Goal: Information Seeking & Learning: Learn about a topic

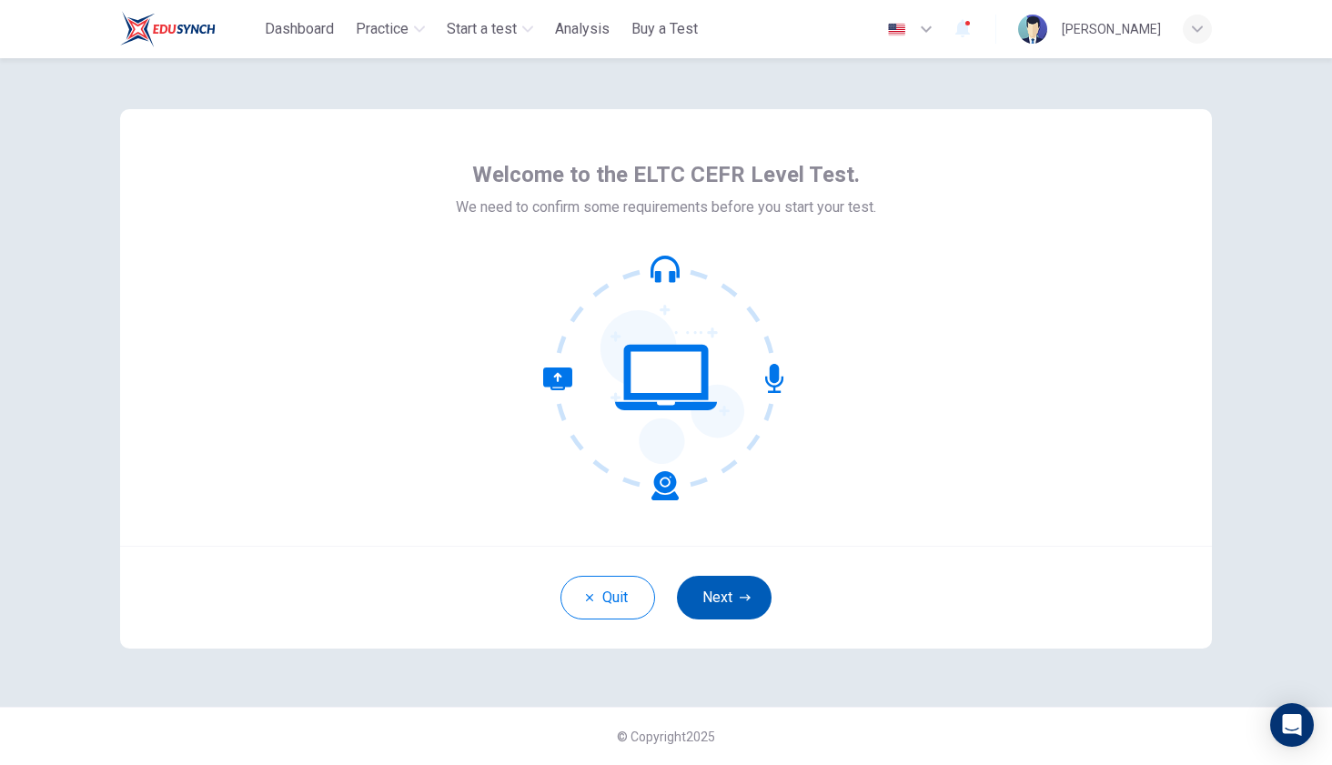
click at [741, 599] on icon "button" at bounding box center [745, 597] width 11 height 11
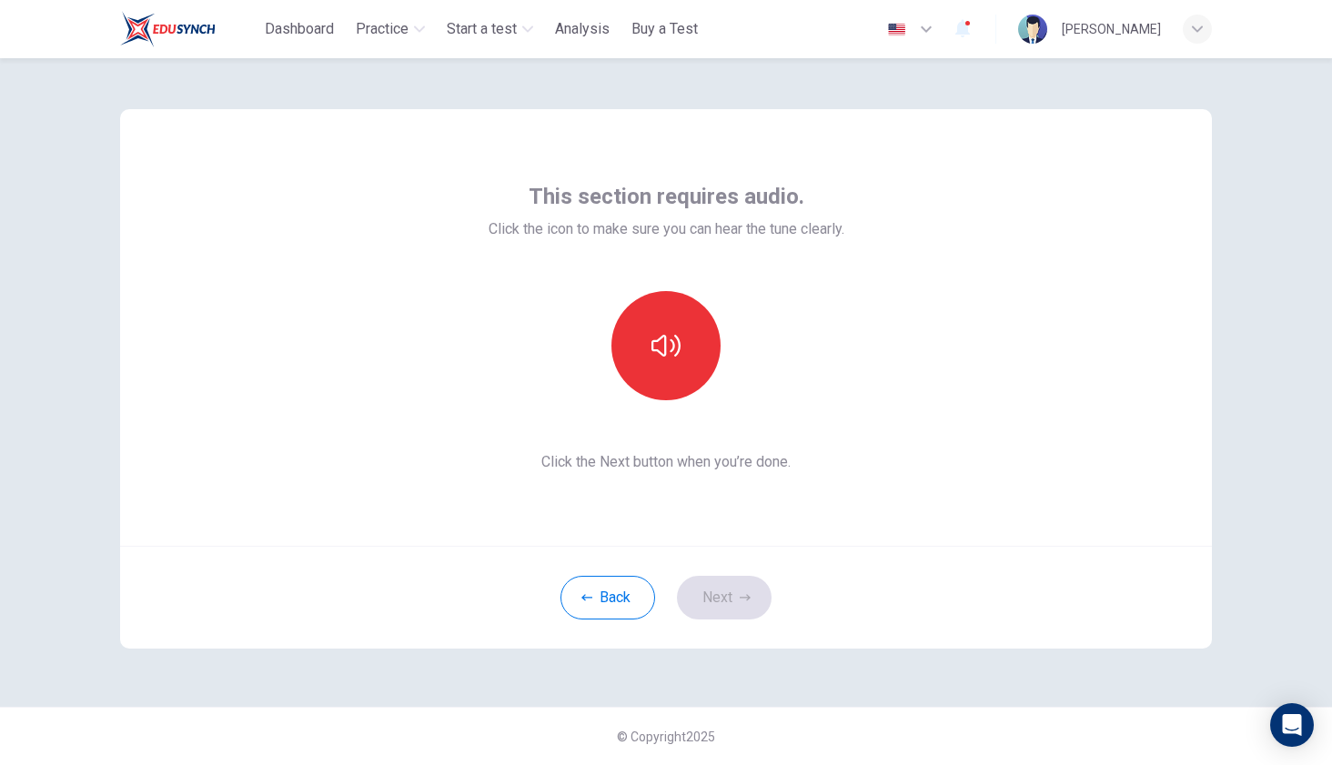
click at [851, 480] on div "This section requires audio. Click the icon to make sure you can hear the tune …" at bounding box center [666, 327] width 1092 height 437
click at [672, 343] on icon "button" at bounding box center [665, 345] width 29 height 29
click at [736, 599] on button "Next" at bounding box center [724, 598] width 95 height 44
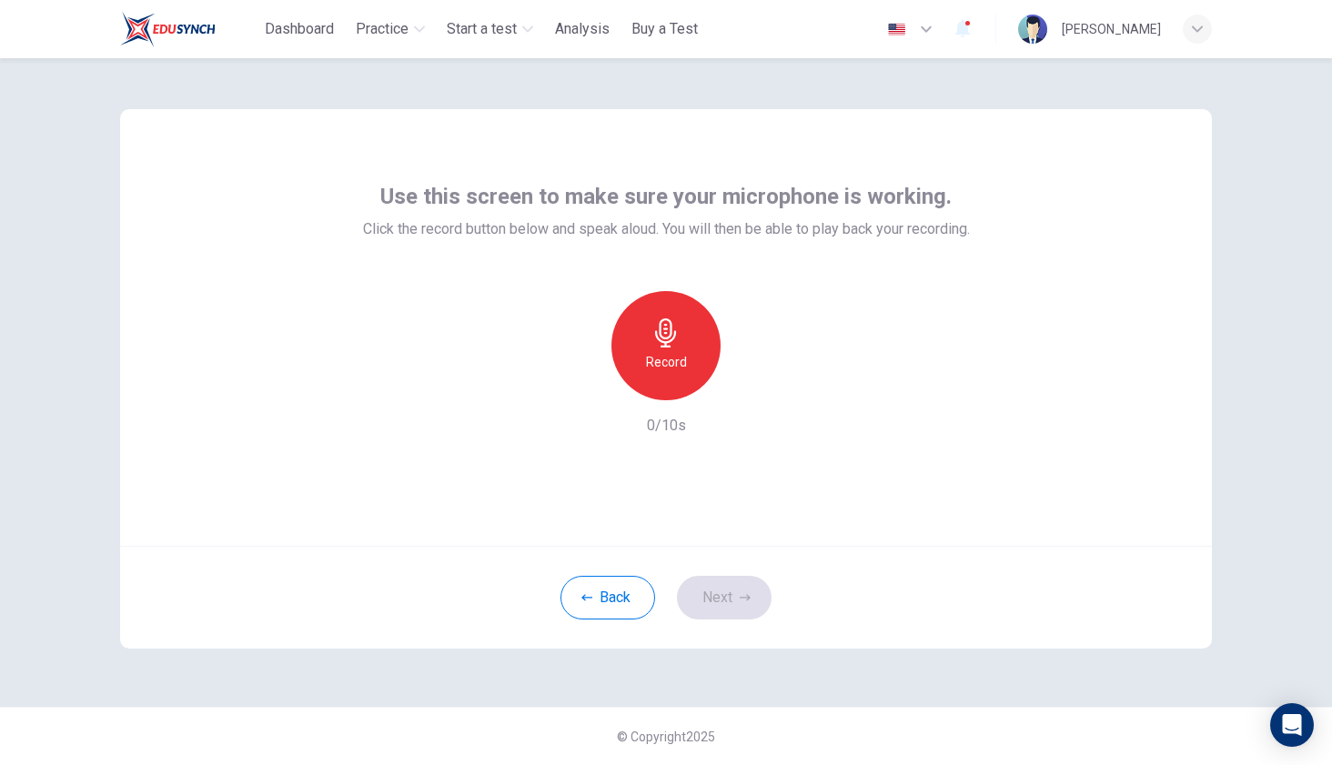
click at [675, 351] on h6 "Record" at bounding box center [666, 362] width 41 height 22
click at [754, 389] on icon "button" at bounding box center [750, 386] width 18 height 18
click at [754, 389] on icon "button" at bounding box center [749, 386] width 13 height 14
click at [732, 599] on button "Next" at bounding box center [724, 598] width 95 height 44
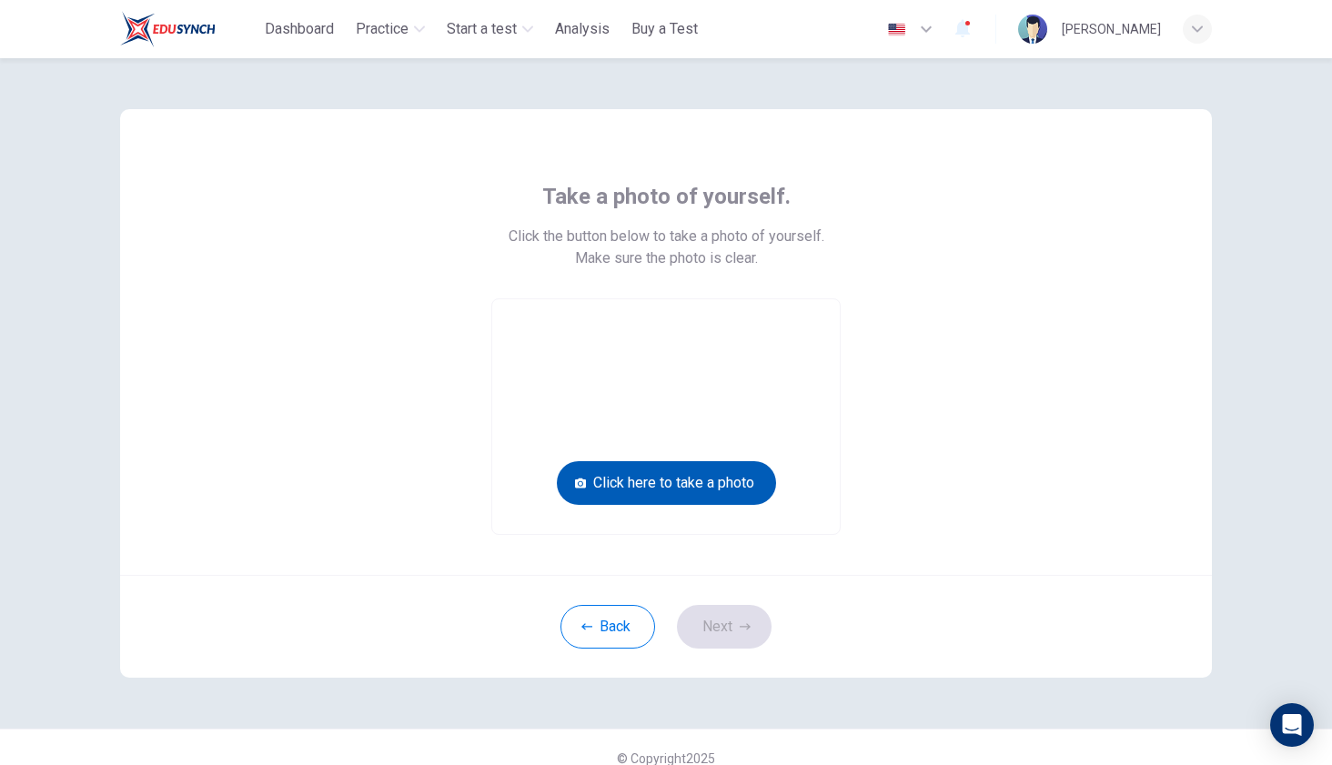
click at [668, 469] on button "Click here to take a photo" at bounding box center [666, 483] width 219 height 44
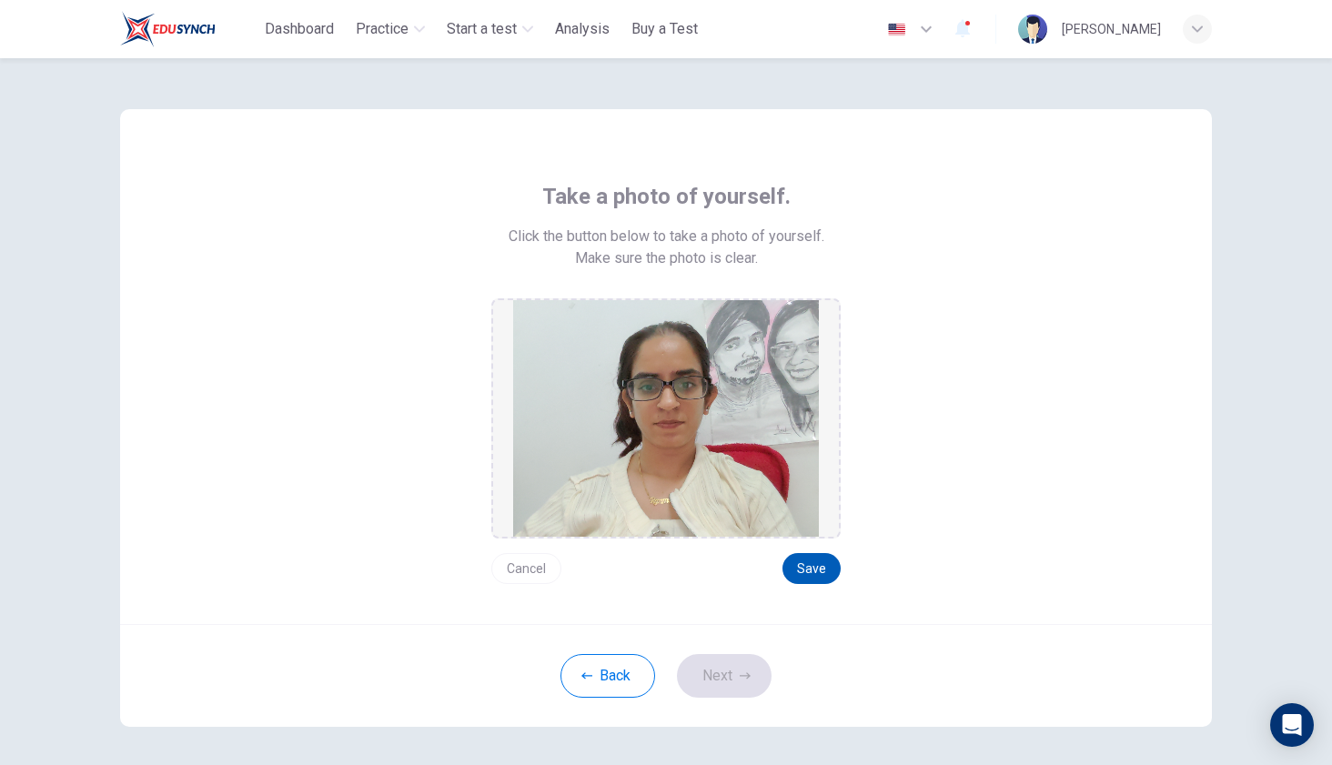
click at [812, 566] on button "Save" at bounding box center [812, 568] width 58 height 31
click at [732, 672] on button "Next" at bounding box center [724, 676] width 95 height 44
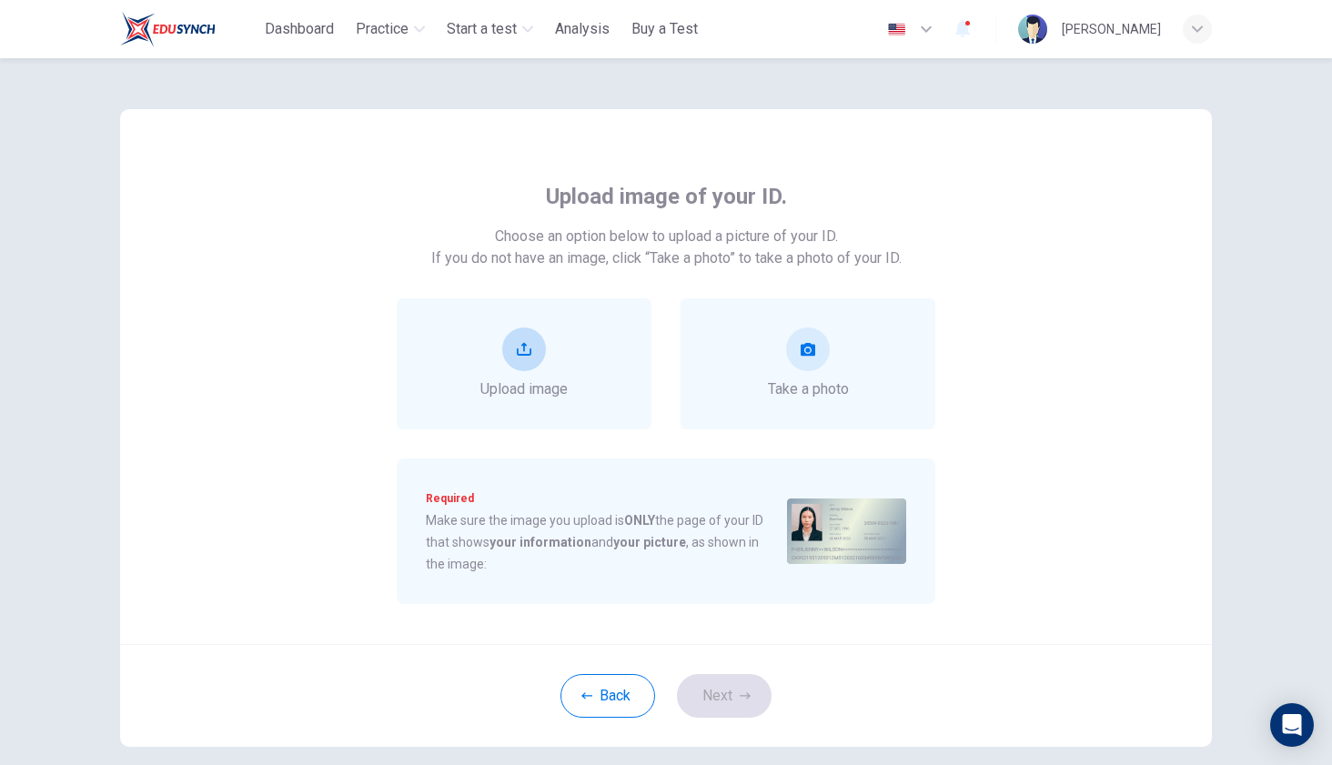
click at [551, 352] on div "Upload image" at bounding box center [523, 364] width 87 height 73
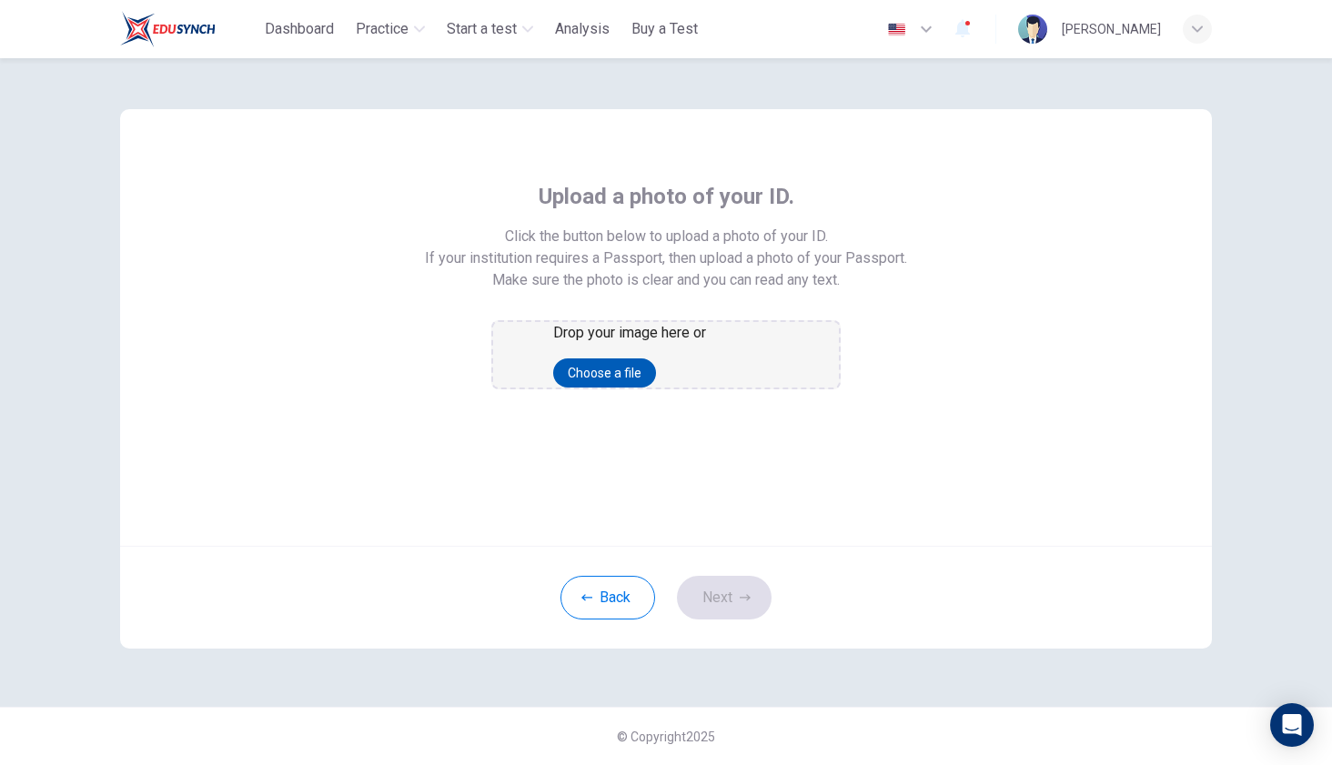
click at [642, 388] on button "Choose a file" at bounding box center [604, 372] width 103 height 29
click at [656, 388] on button "Choose a file" at bounding box center [604, 372] width 103 height 29
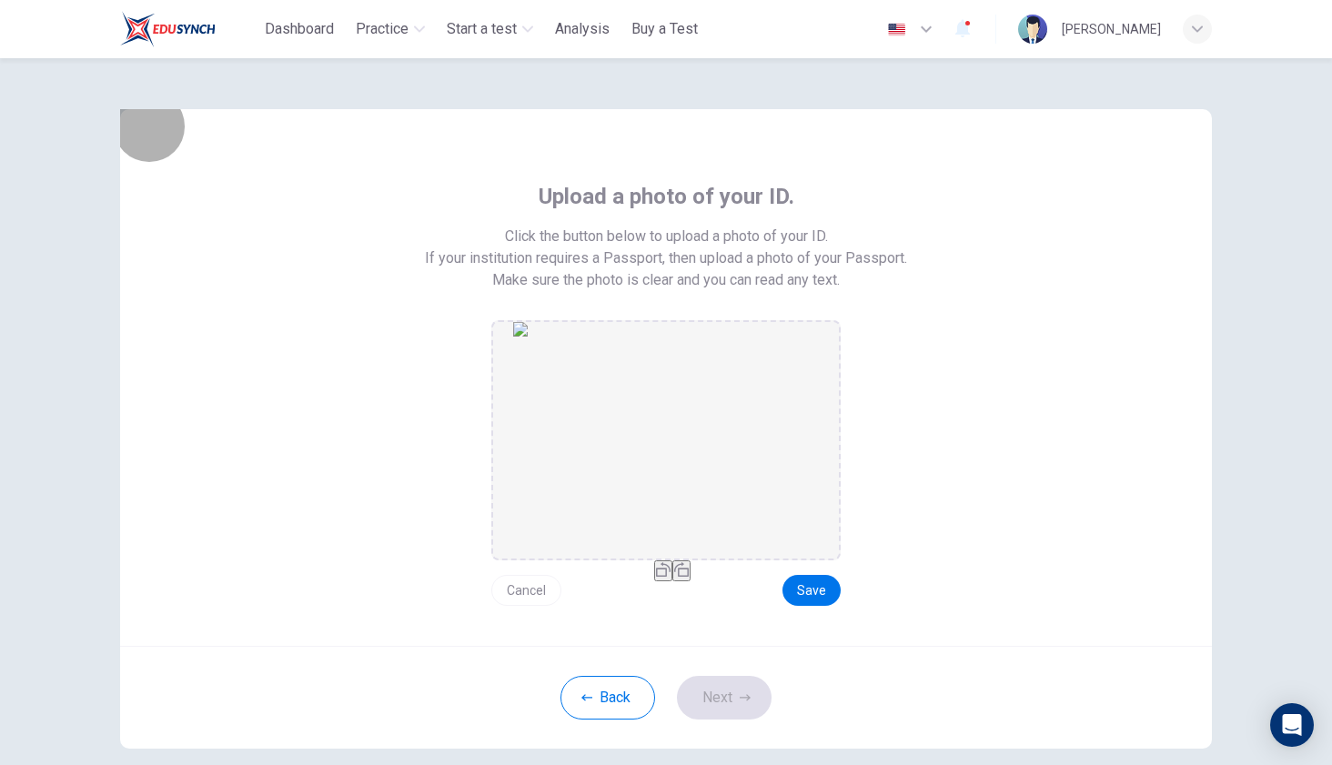
click at [691, 581] on button "button" at bounding box center [681, 570] width 18 height 21
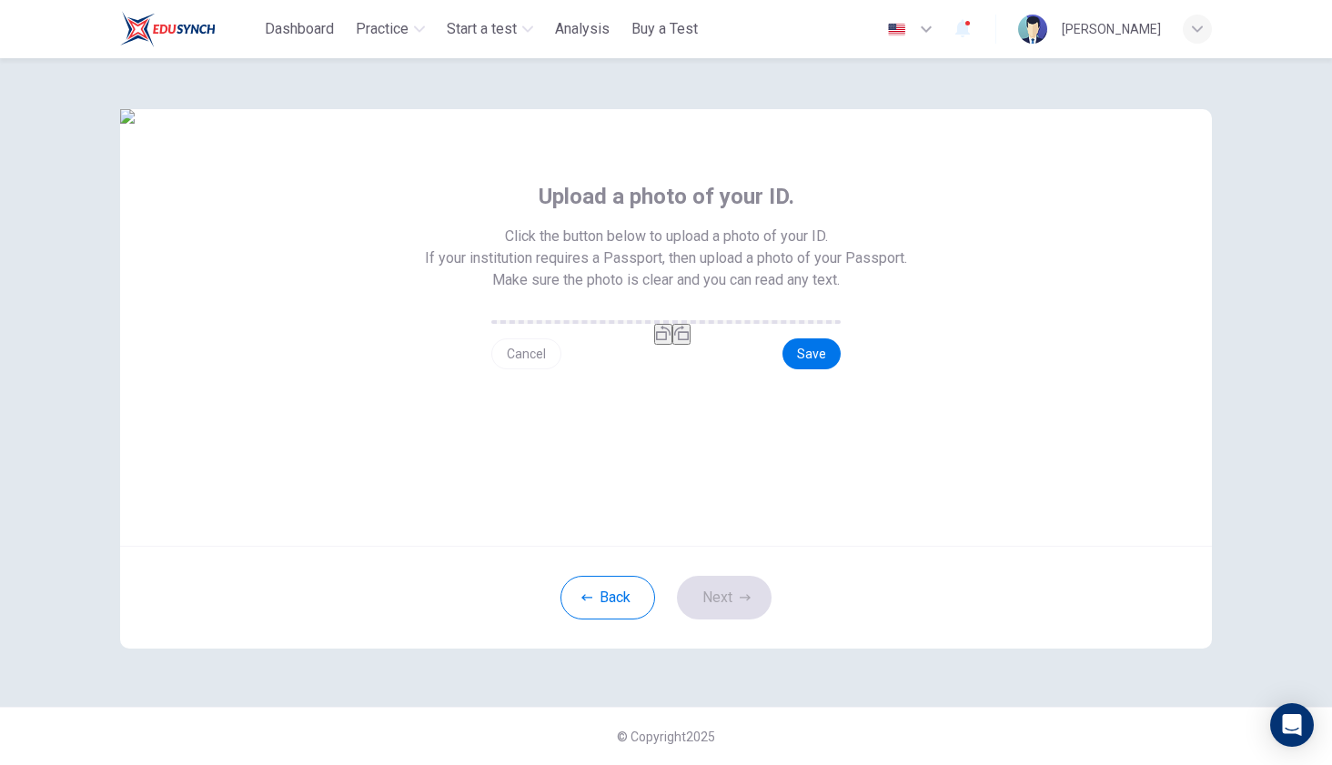
click at [691, 345] on button "button" at bounding box center [681, 334] width 18 height 21
click at [804, 369] on button "Save" at bounding box center [812, 353] width 58 height 31
click at [733, 620] on button "Next" at bounding box center [724, 598] width 95 height 44
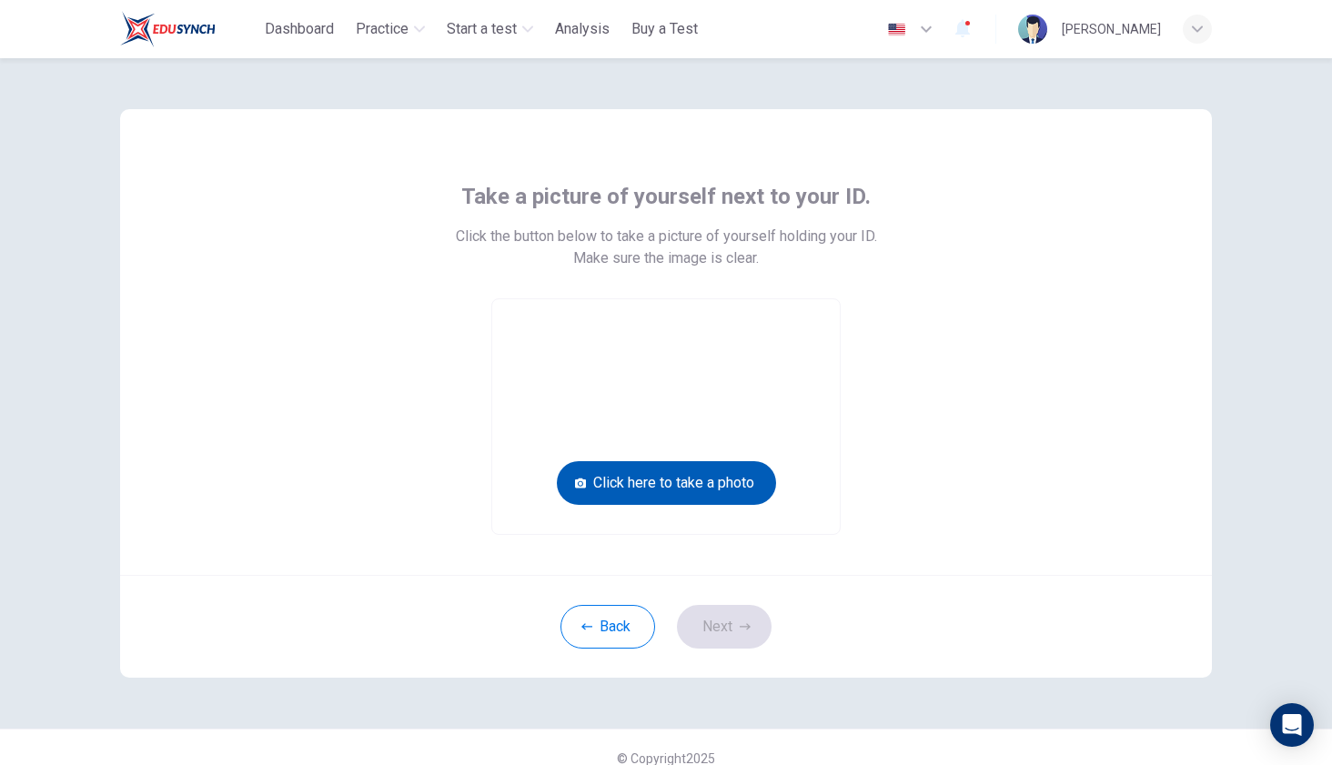
click at [677, 480] on button "Click here to take a photo" at bounding box center [666, 483] width 219 height 44
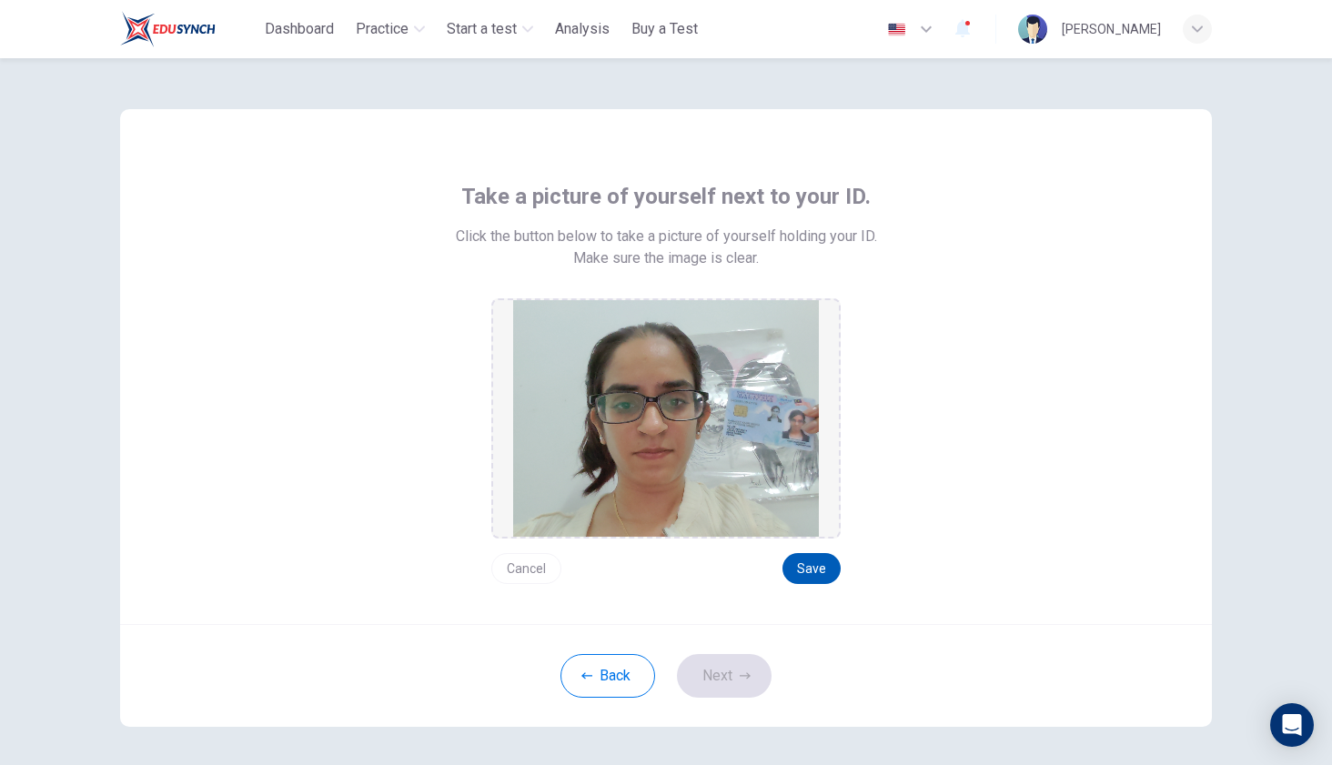
click at [811, 576] on button "Save" at bounding box center [812, 568] width 58 height 31
click at [797, 574] on button "Save" at bounding box center [812, 568] width 58 height 31
click at [801, 567] on button "Save" at bounding box center [812, 568] width 58 height 31
click at [717, 672] on button "Next" at bounding box center [724, 676] width 95 height 44
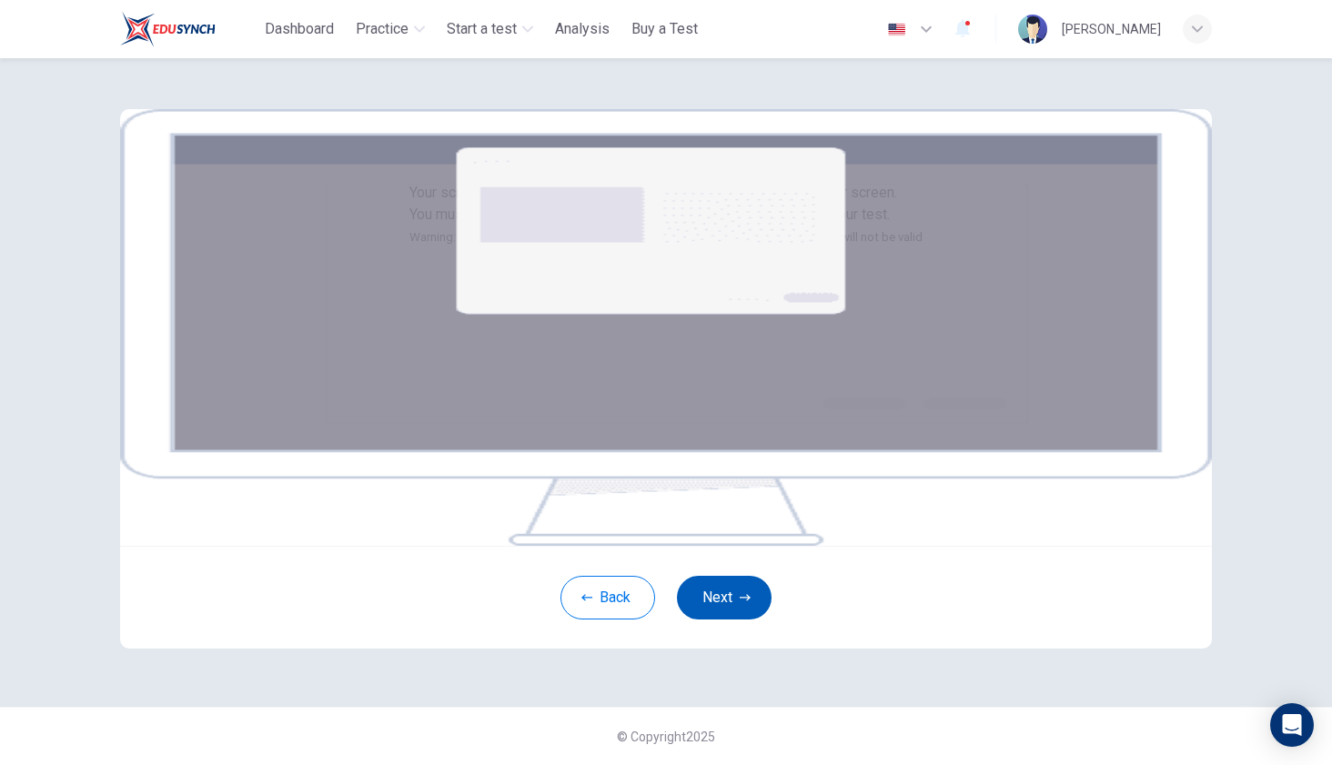
scroll to position [161, 0]
click at [728, 620] on button "Next" at bounding box center [724, 598] width 95 height 44
click at [734, 620] on button "Next" at bounding box center [724, 598] width 95 height 44
click at [702, 620] on button "Next" at bounding box center [724, 598] width 95 height 44
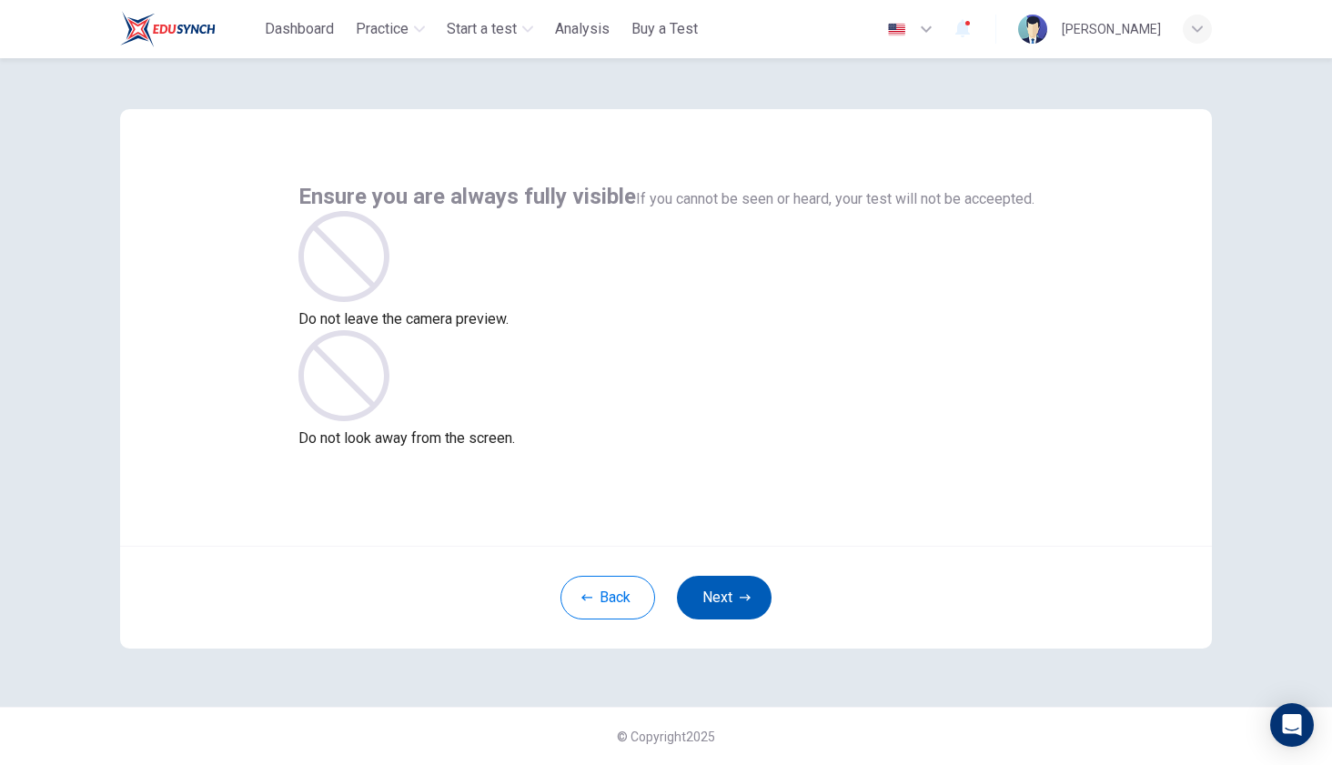
click at [735, 601] on button "Next" at bounding box center [724, 598] width 95 height 44
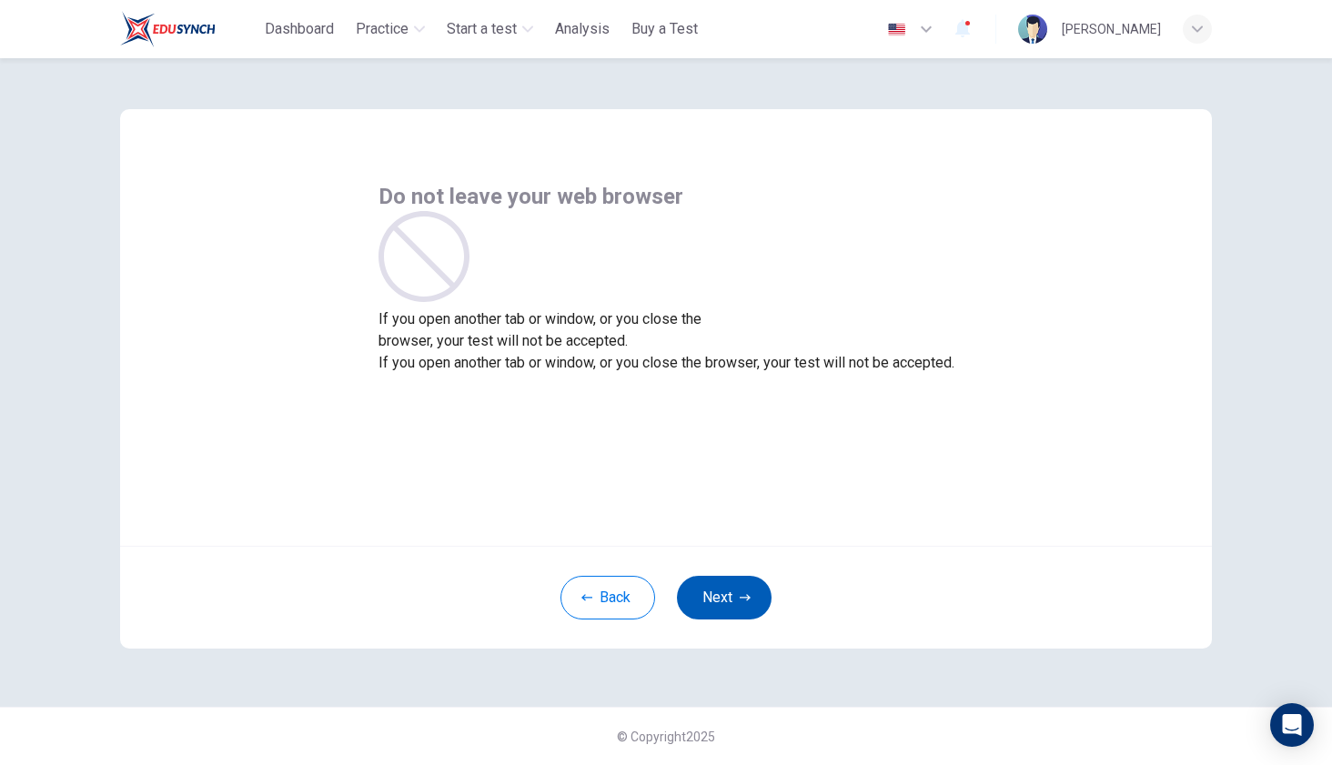
click at [722, 591] on button "Next" at bounding box center [724, 598] width 95 height 44
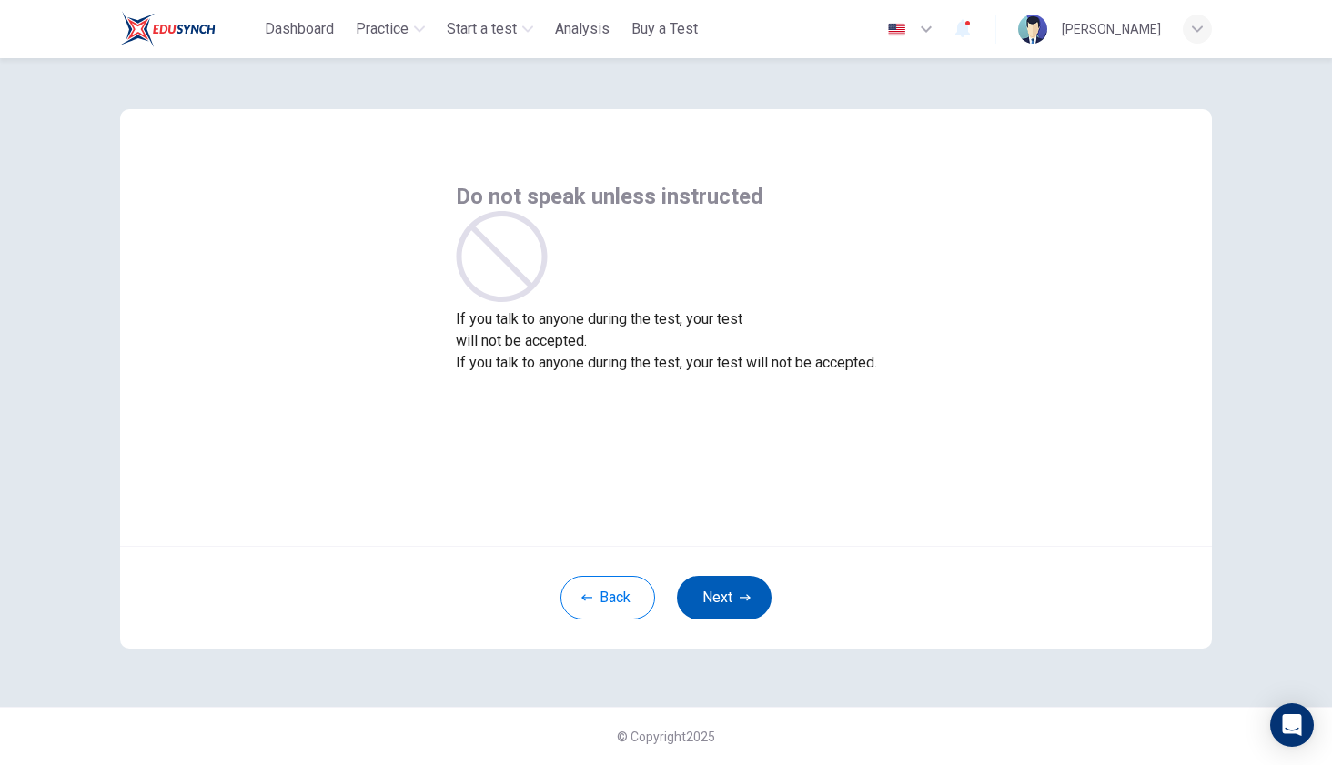
click at [722, 591] on button "Next" at bounding box center [724, 598] width 95 height 44
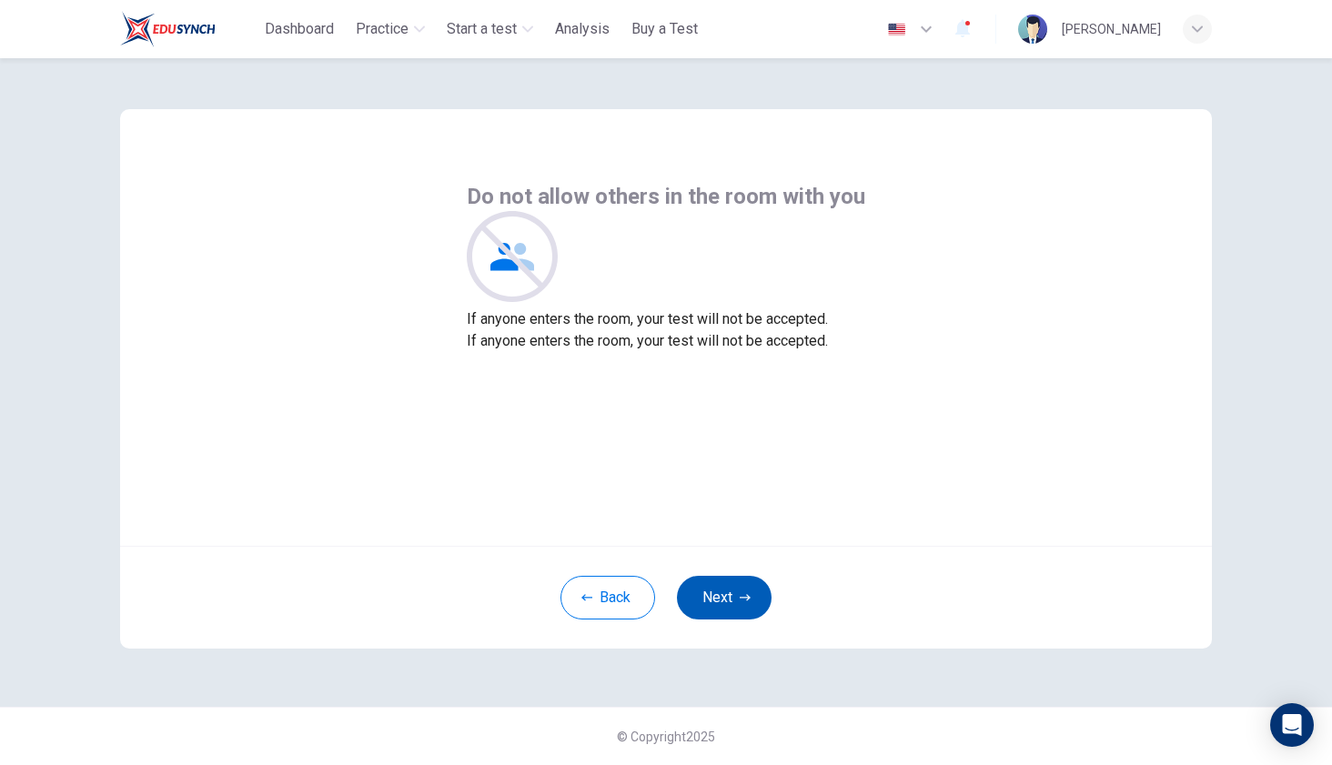
click at [722, 591] on button "Next" at bounding box center [724, 598] width 95 height 44
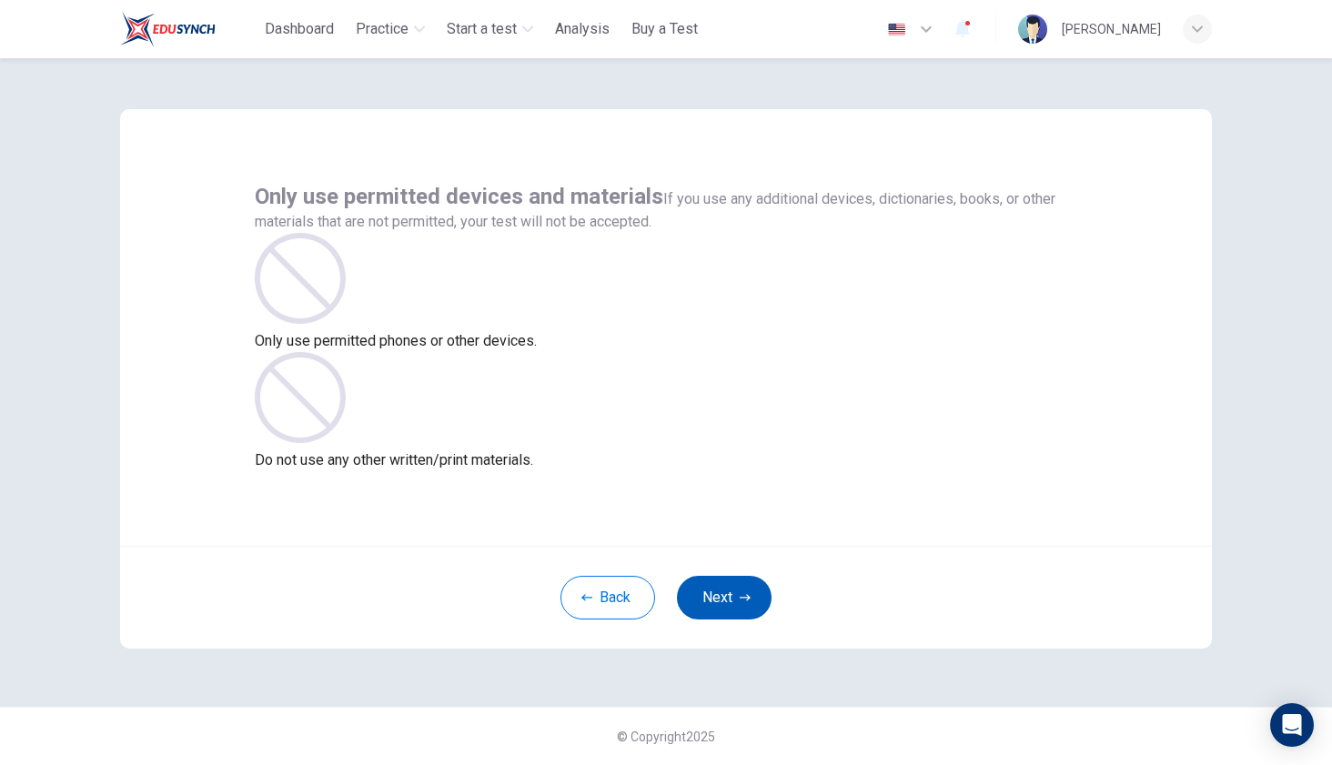
click at [722, 591] on button "Next" at bounding box center [724, 598] width 95 height 44
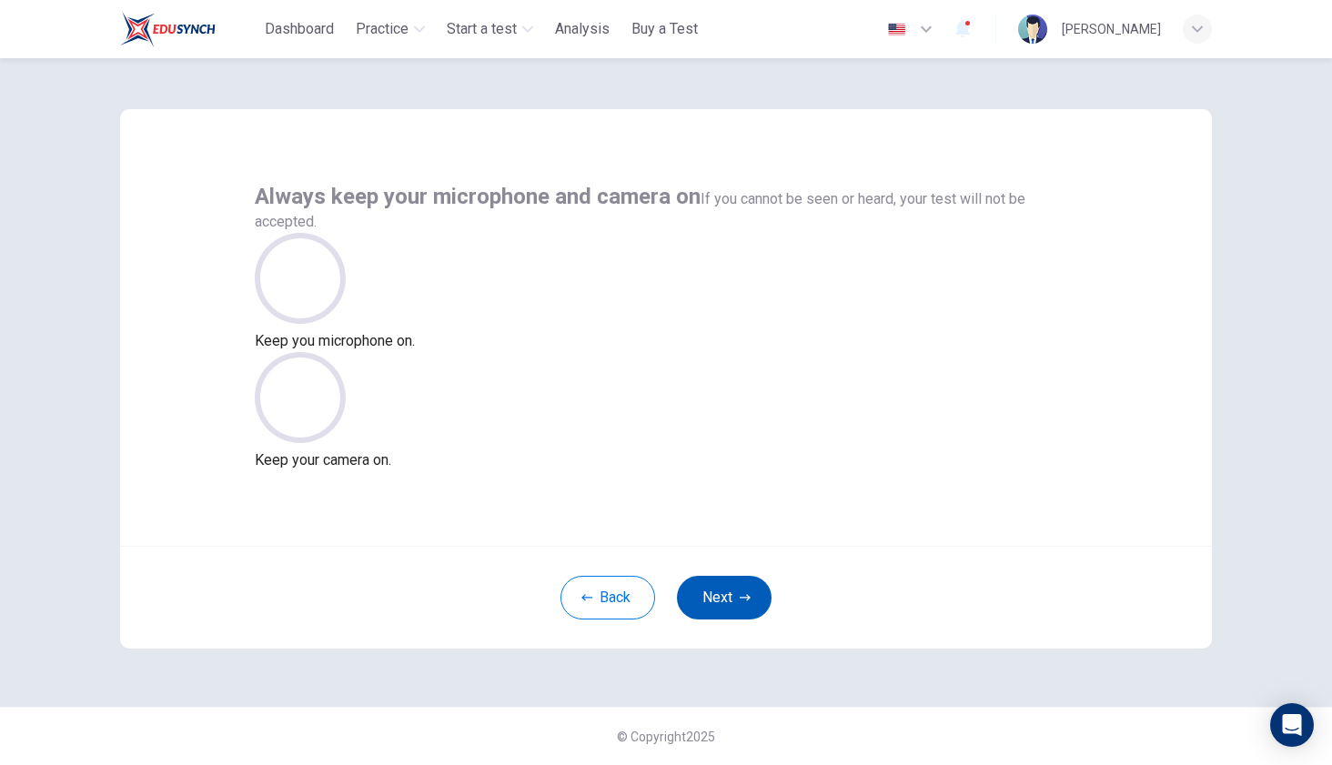
click at [722, 591] on button "Next" at bounding box center [724, 598] width 95 height 44
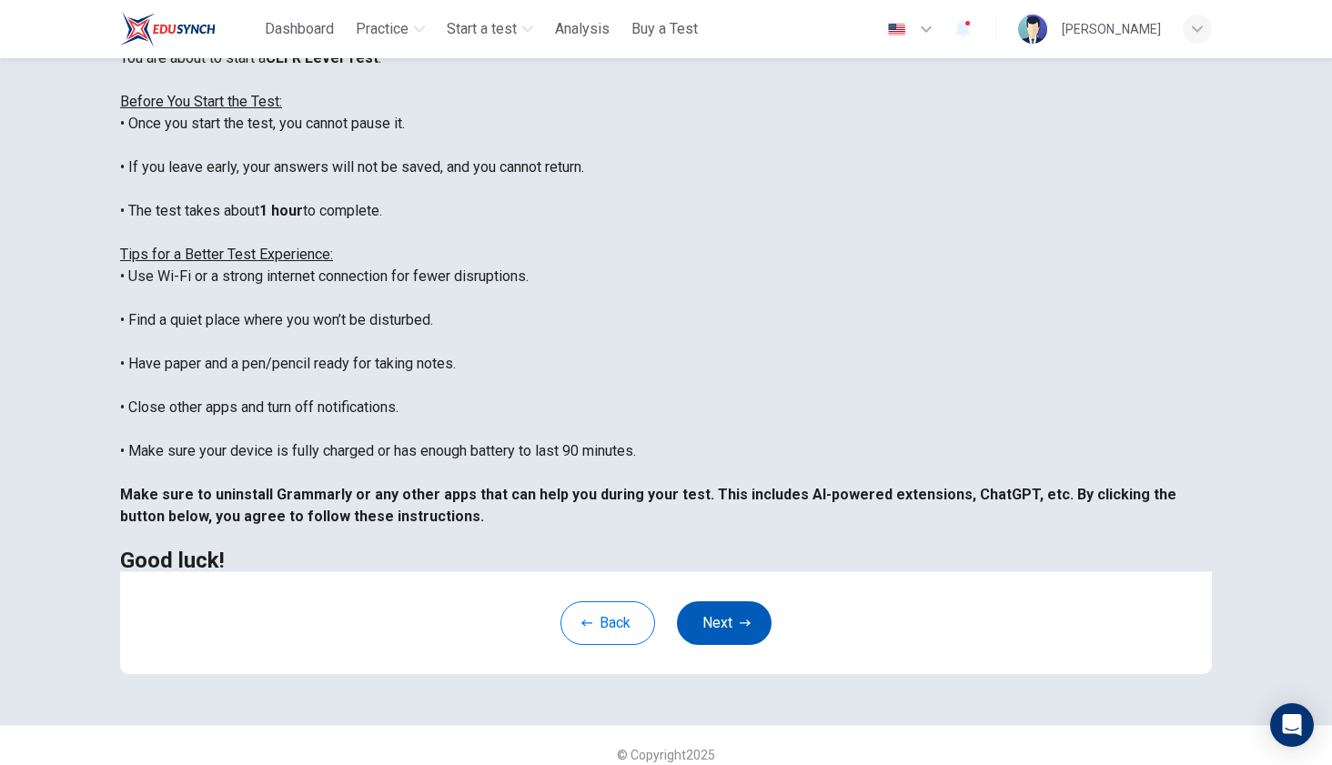
scroll to position [246, 0]
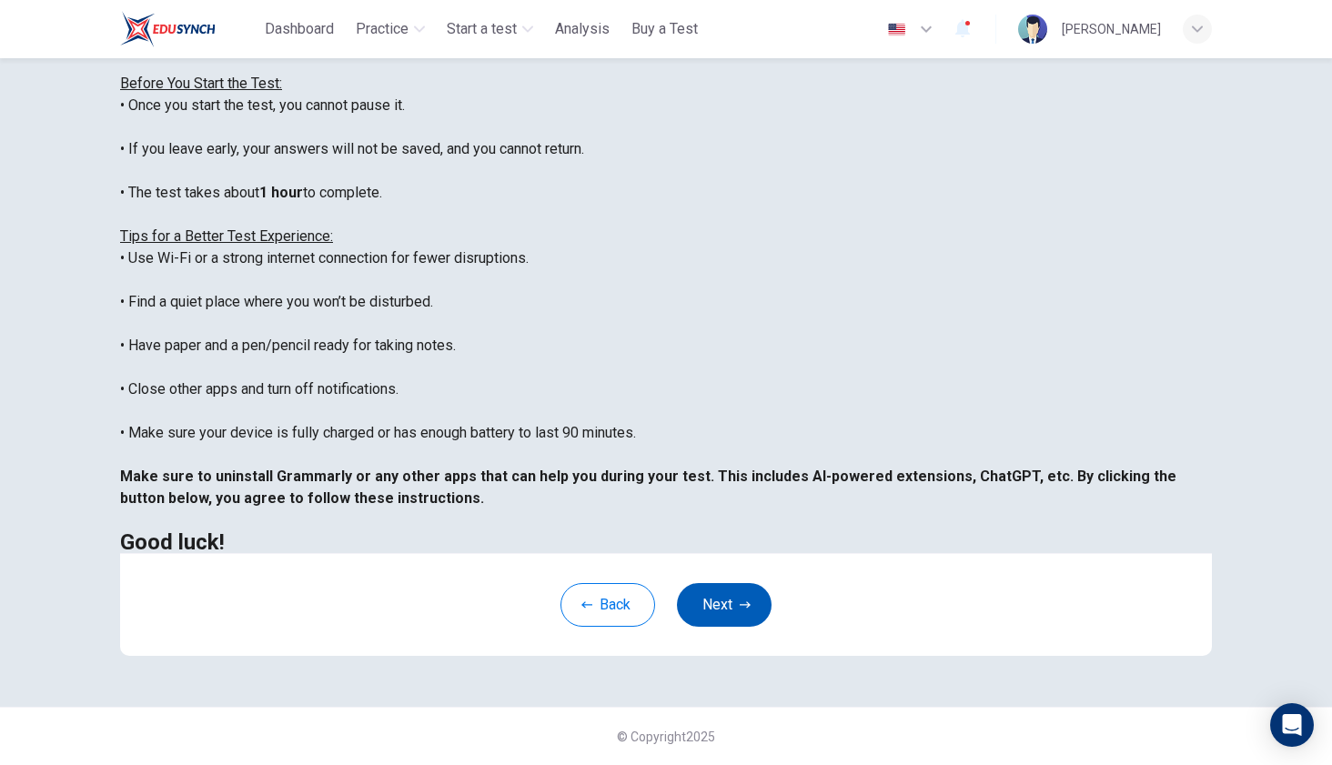
click at [729, 623] on button "Next" at bounding box center [724, 605] width 95 height 44
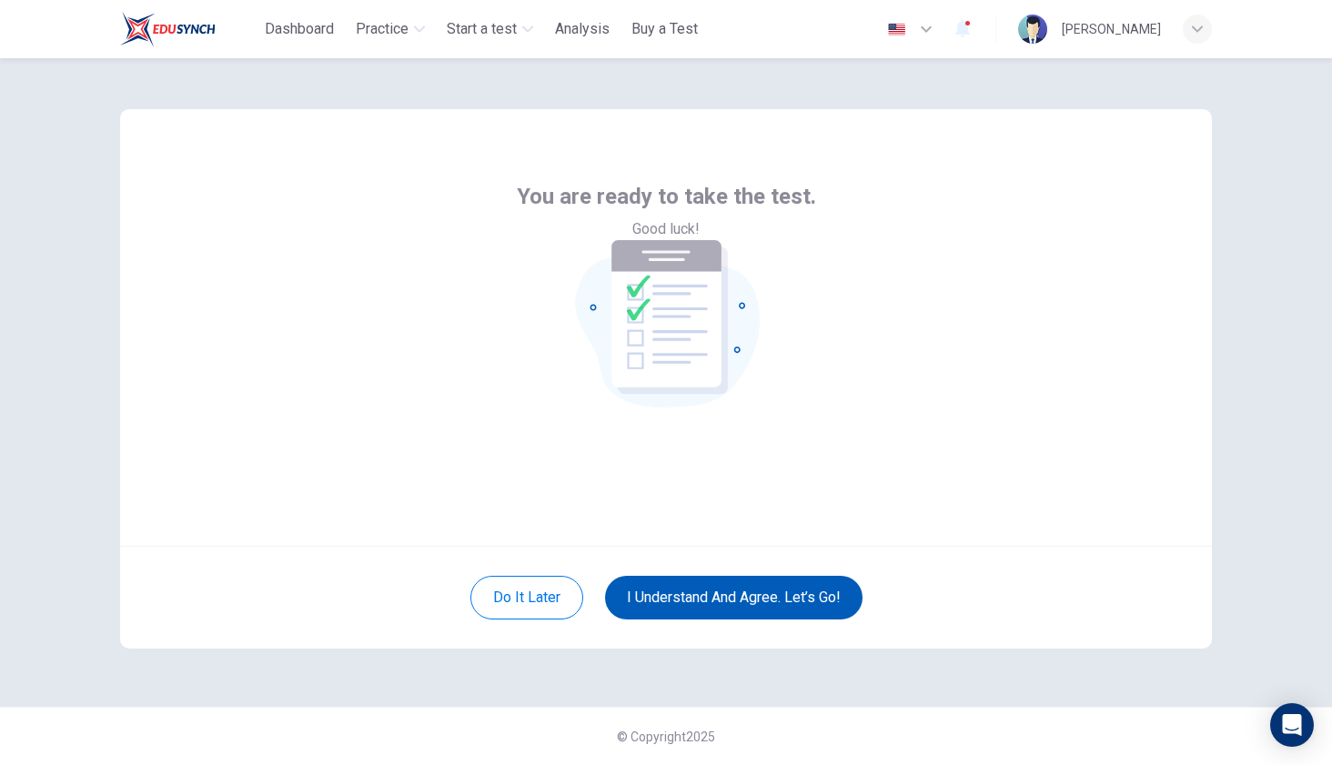
click at [733, 594] on button "I understand and agree. Let’s go!" at bounding box center [733, 598] width 257 height 44
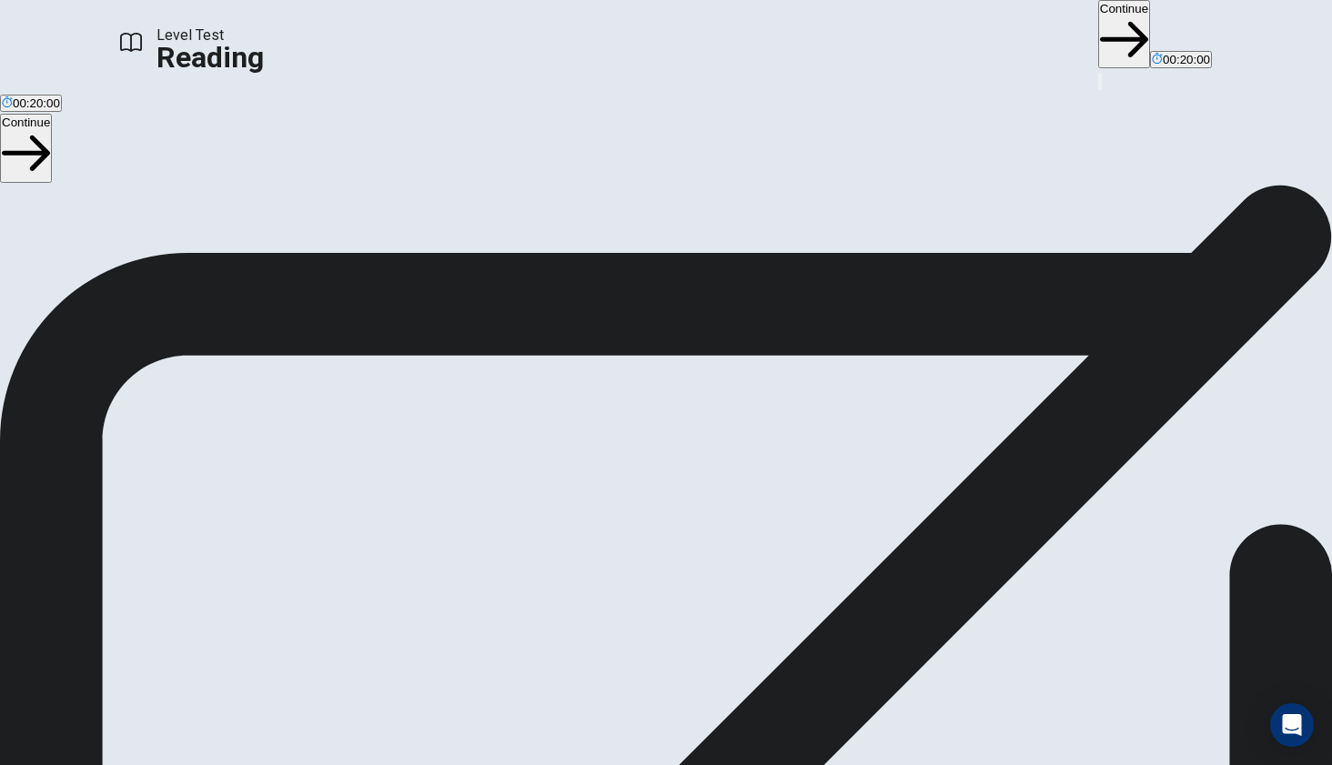
scroll to position [13, 0]
click at [1098, 37] on button "Continue" at bounding box center [1124, 34] width 52 height 68
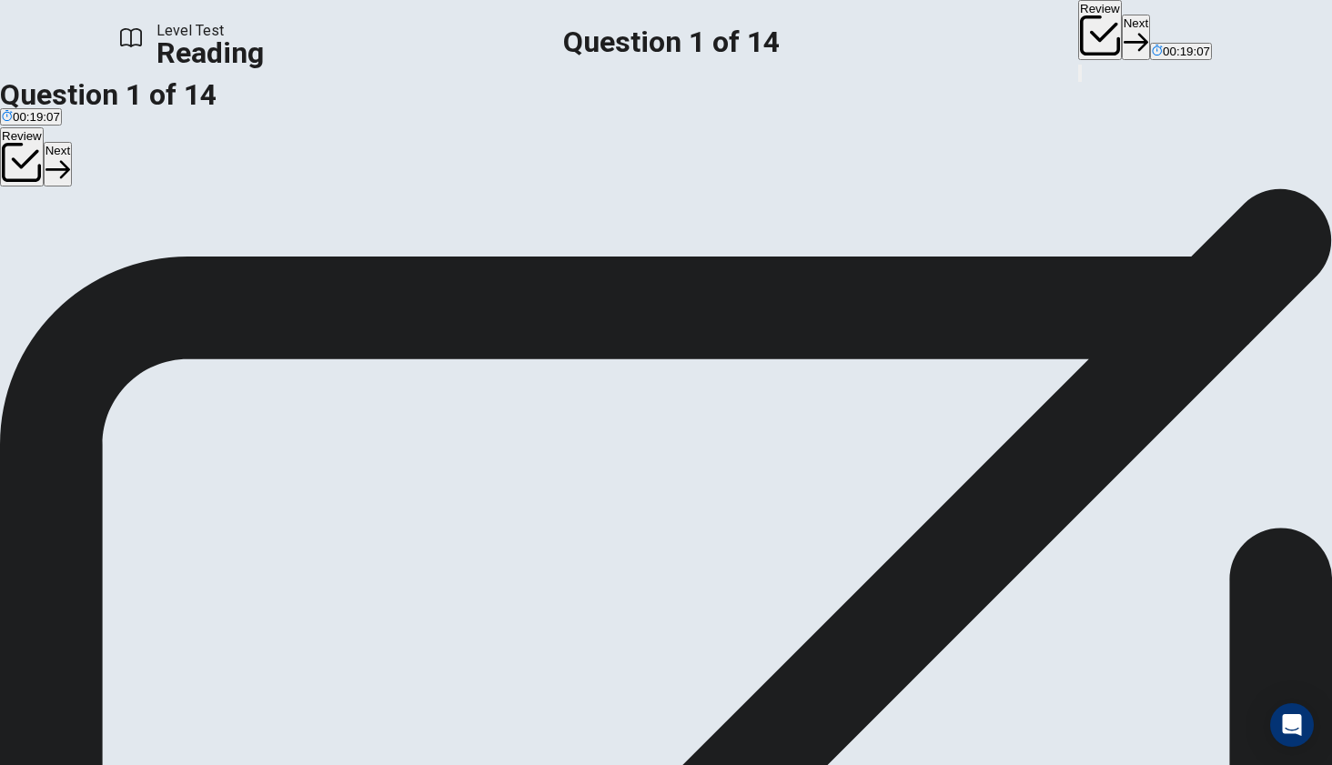
scroll to position [0, 0]
click at [1122, 22] on button "Next" at bounding box center [1136, 37] width 28 height 45
click at [1122, 27] on button "Next" at bounding box center [1136, 37] width 28 height 45
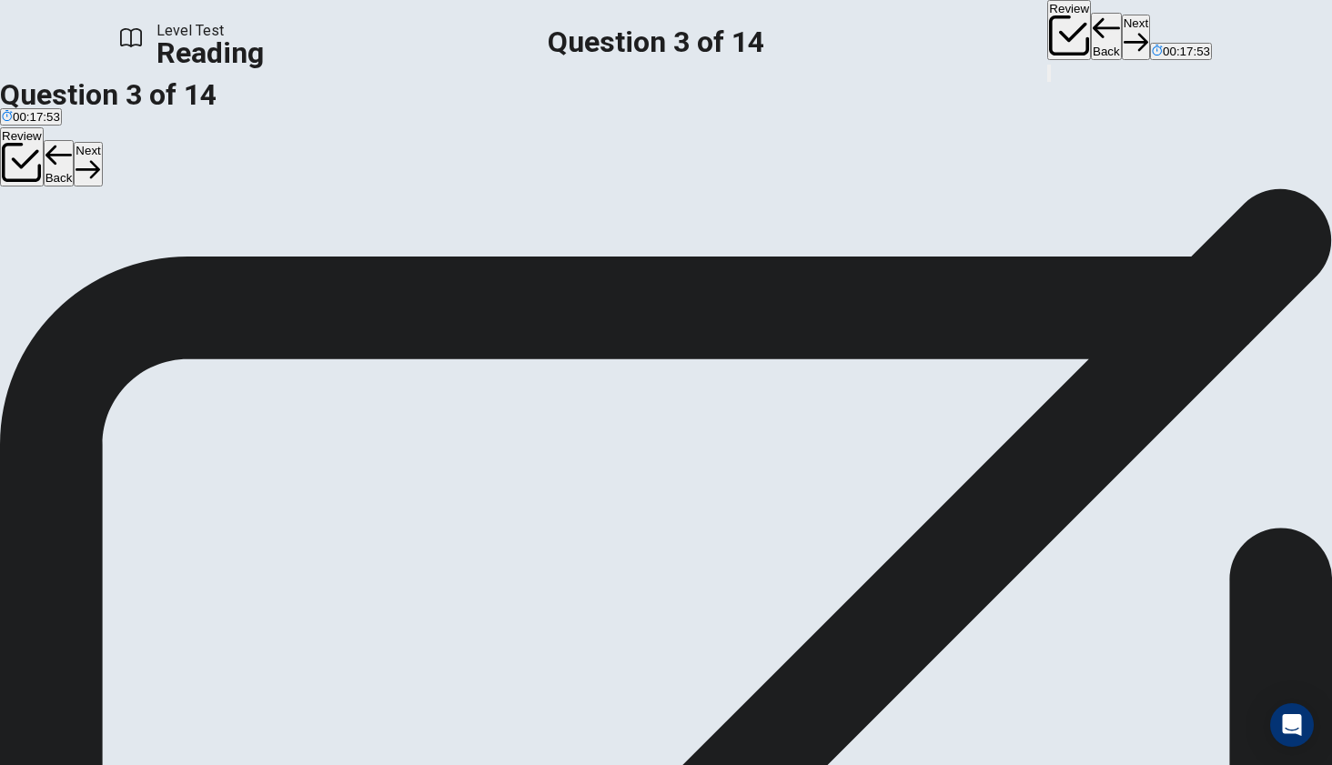
click at [1091, 31] on button "Back" at bounding box center [1106, 36] width 31 height 47
click at [1091, 27] on button "Back" at bounding box center [1106, 36] width 31 height 47
click at [1122, 33] on button "Next" at bounding box center [1136, 37] width 28 height 45
click at [1122, 32] on button "Next" at bounding box center [1136, 37] width 28 height 45
click at [1122, 35] on button "Next" at bounding box center [1136, 37] width 28 height 45
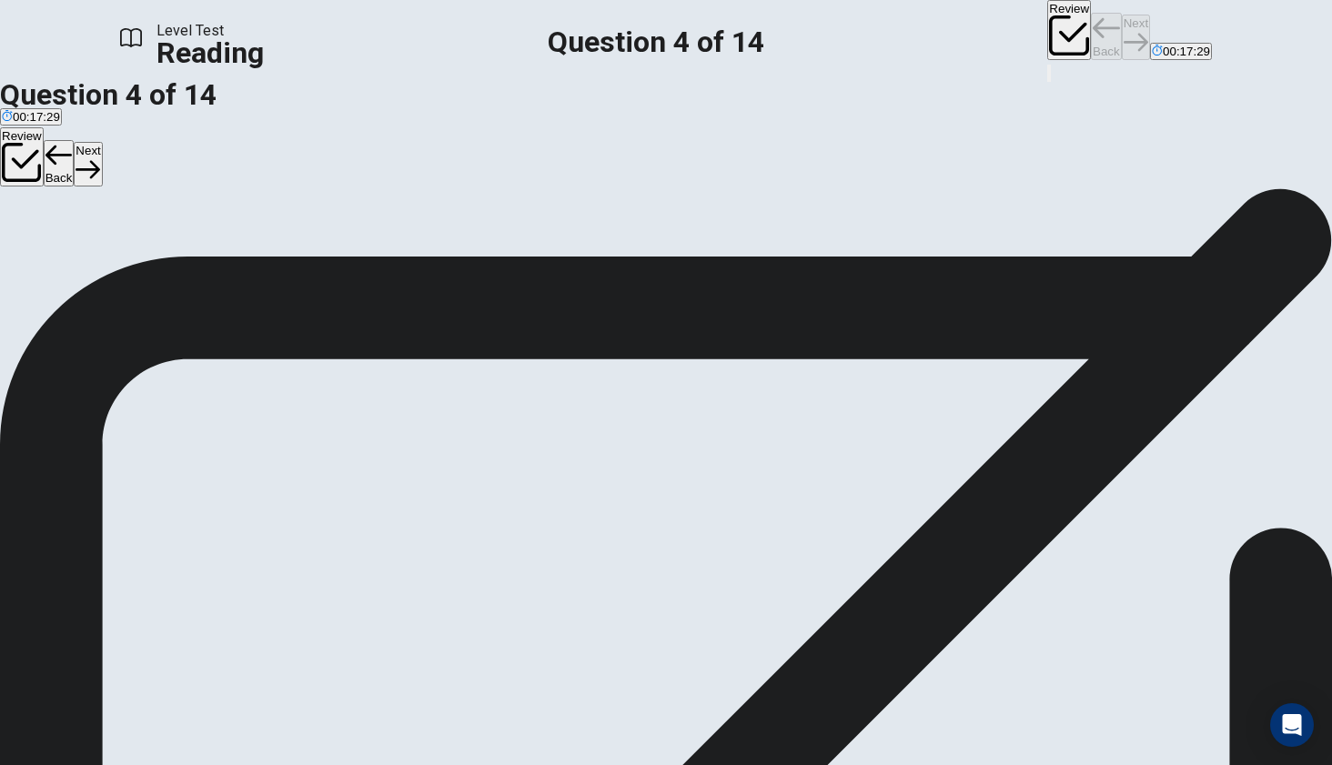
scroll to position [16, 0]
click at [1122, 42] on button "Next" at bounding box center [1136, 37] width 28 height 45
click at [1122, 34] on button "Next" at bounding box center [1136, 37] width 28 height 45
click at [1091, 31] on button "Back" at bounding box center [1106, 36] width 31 height 47
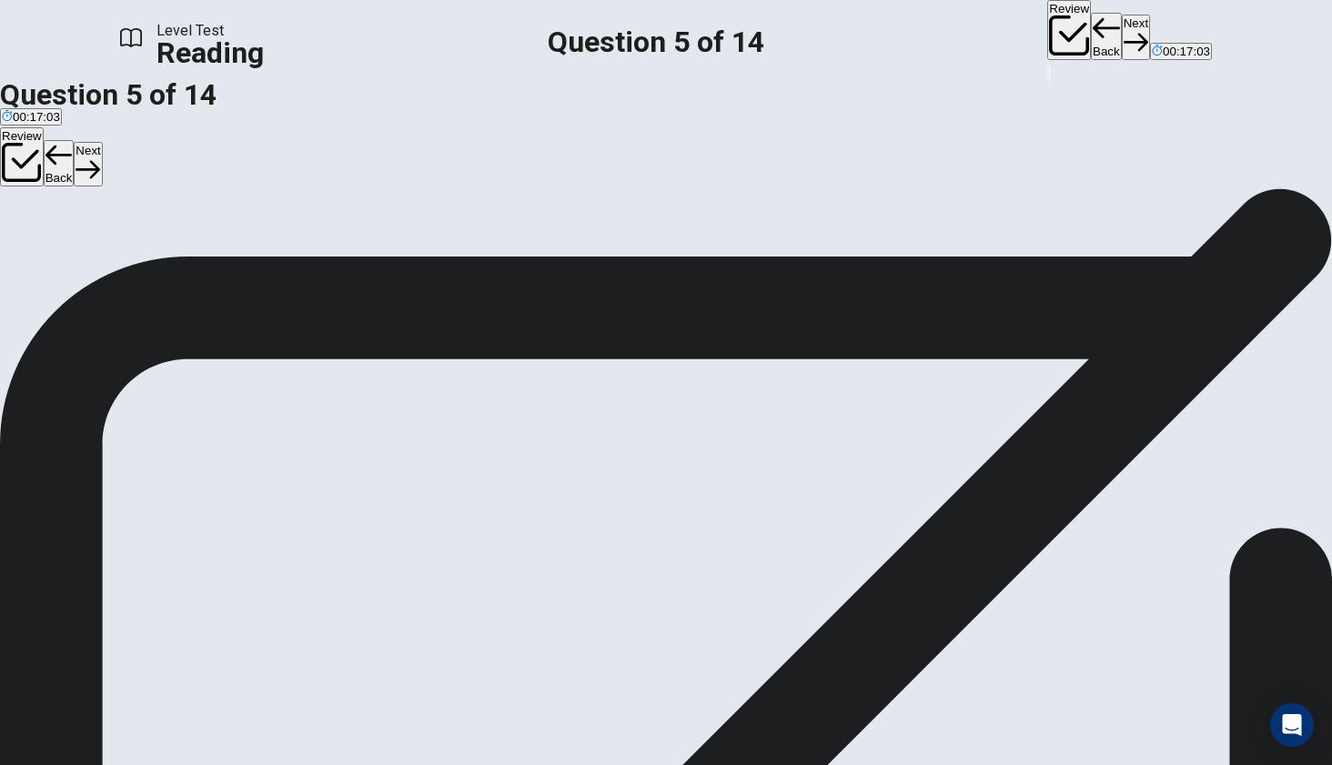
click at [1091, 38] on button "Back" at bounding box center [1106, 36] width 31 height 47
click at [1091, 36] on button "Back" at bounding box center [1106, 36] width 31 height 47
click at [1091, 35] on button "Back" at bounding box center [1106, 36] width 31 height 47
click at [1122, 32] on button "Next" at bounding box center [1136, 37] width 28 height 45
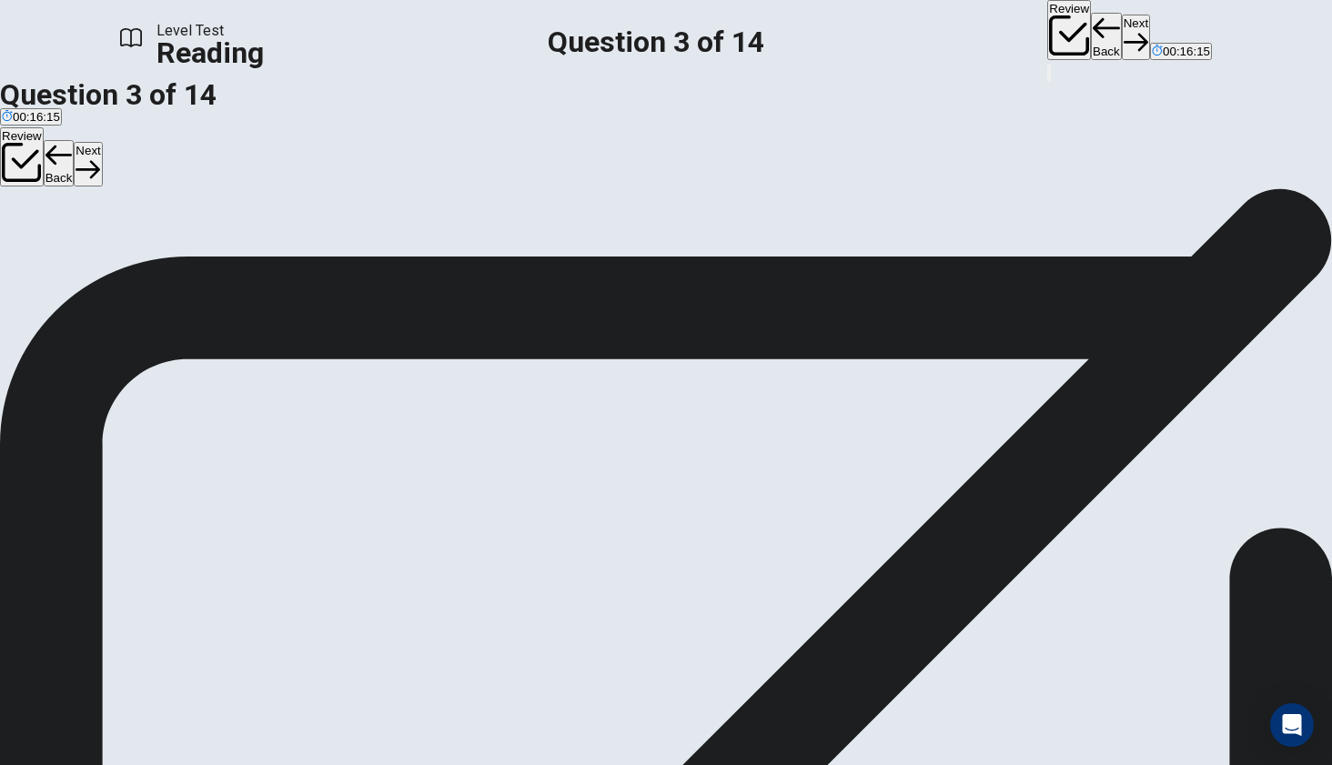
click at [1122, 19] on button "Next" at bounding box center [1136, 37] width 28 height 45
click at [1091, 38] on button "Back" at bounding box center [1106, 36] width 31 height 47
click at [1122, 35] on button "Next" at bounding box center [1136, 37] width 28 height 45
click at [1047, 39] on div "Review Back Next 00:16:03" at bounding box center [1129, 31] width 165 height 62
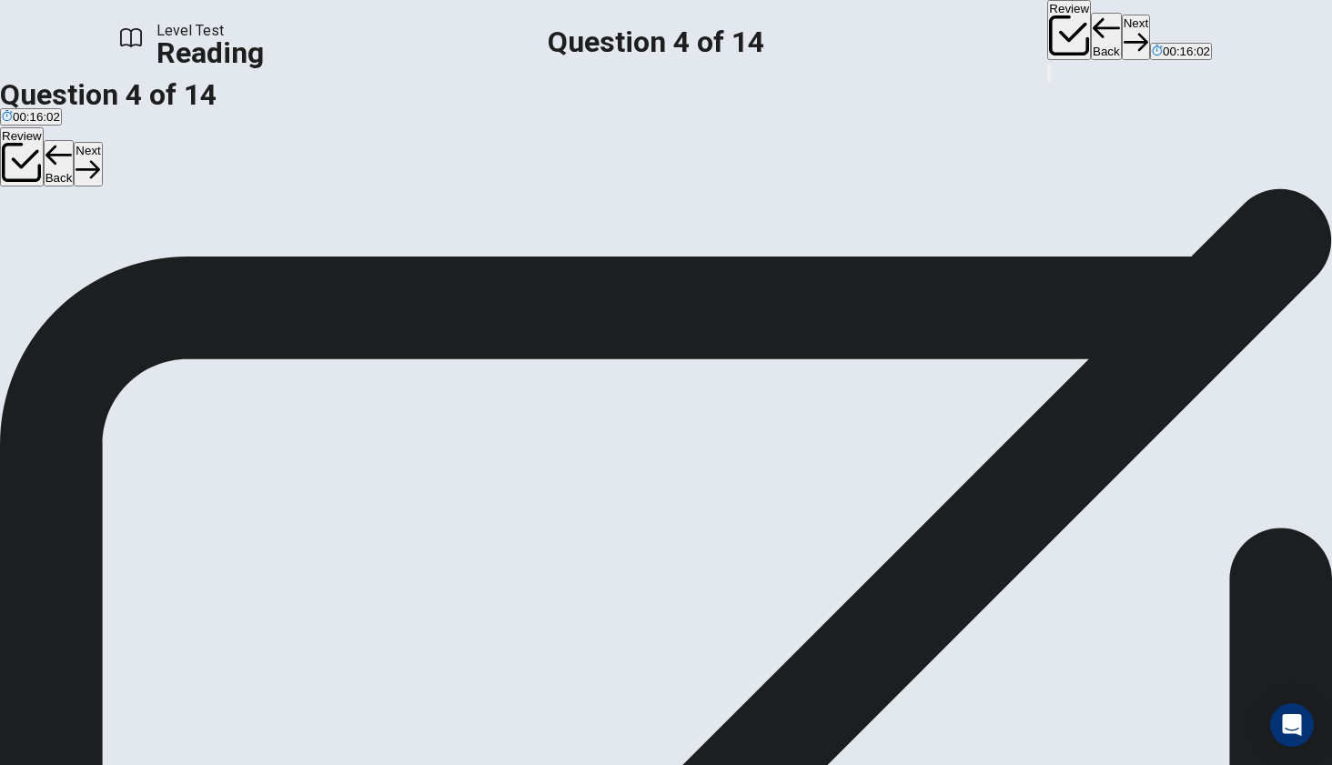
click at [1122, 25] on button "Next" at bounding box center [1136, 37] width 28 height 45
click at [1122, 28] on button "Next" at bounding box center [1136, 37] width 28 height 45
click at [1091, 35] on button "Back" at bounding box center [1106, 36] width 31 height 47
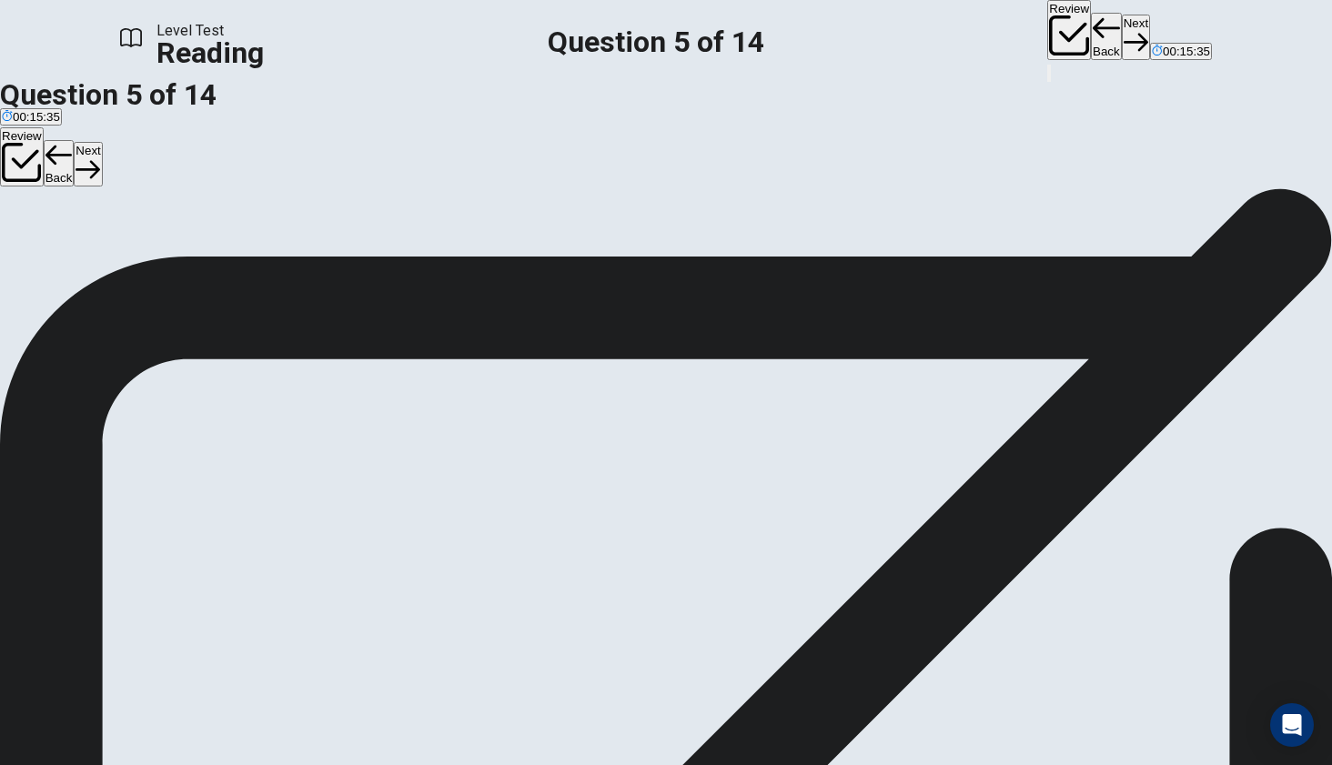
click at [1091, 38] on button "Back" at bounding box center [1106, 36] width 31 height 47
click at [1091, 29] on button "Back" at bounding box center [1106, 36] width 31 height 47
click at [1091, 38] on button "Back" at bounding box center [1106, 36] width 31 height 47
click at [1122, 34] on button "Next" at bounding box center [1136, 37] width 28 height 45
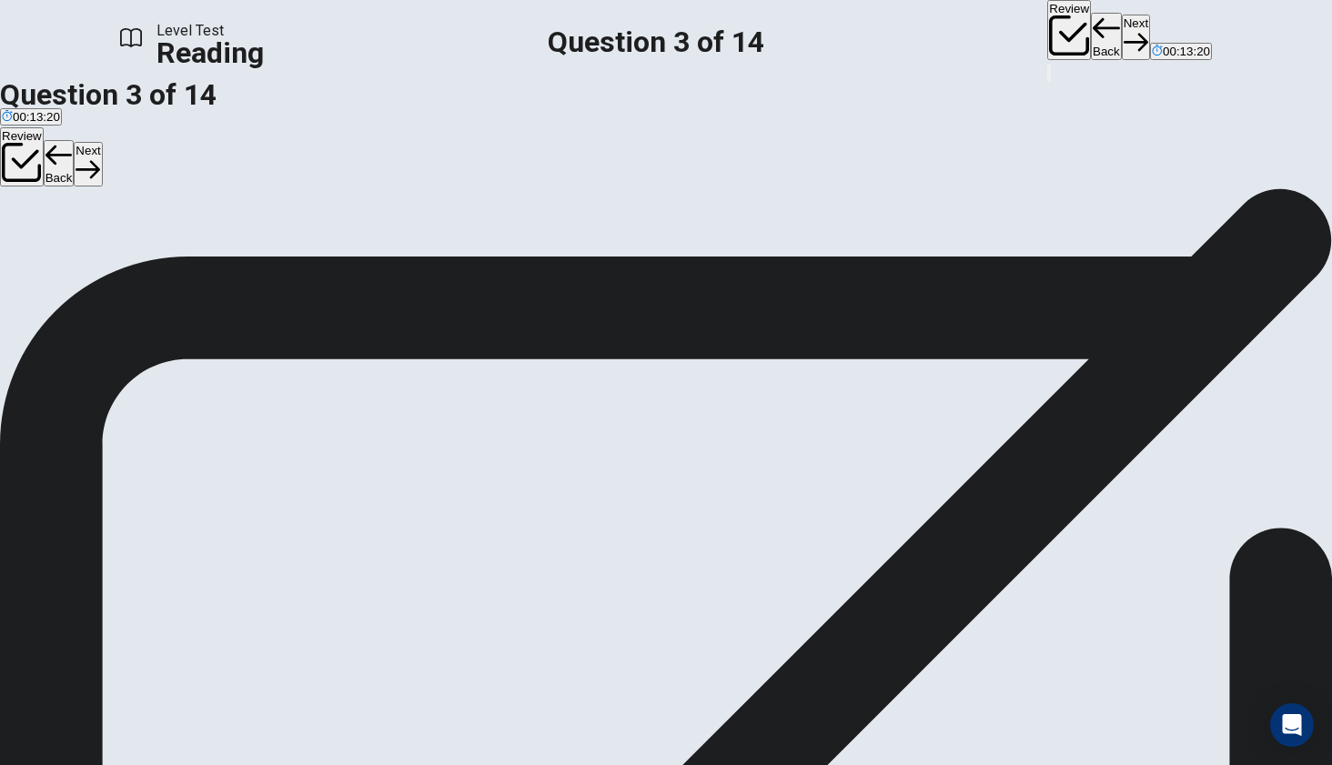
click at [1122, 34] on button "Next" at bounding box center [1136, 37] width 28 height 45
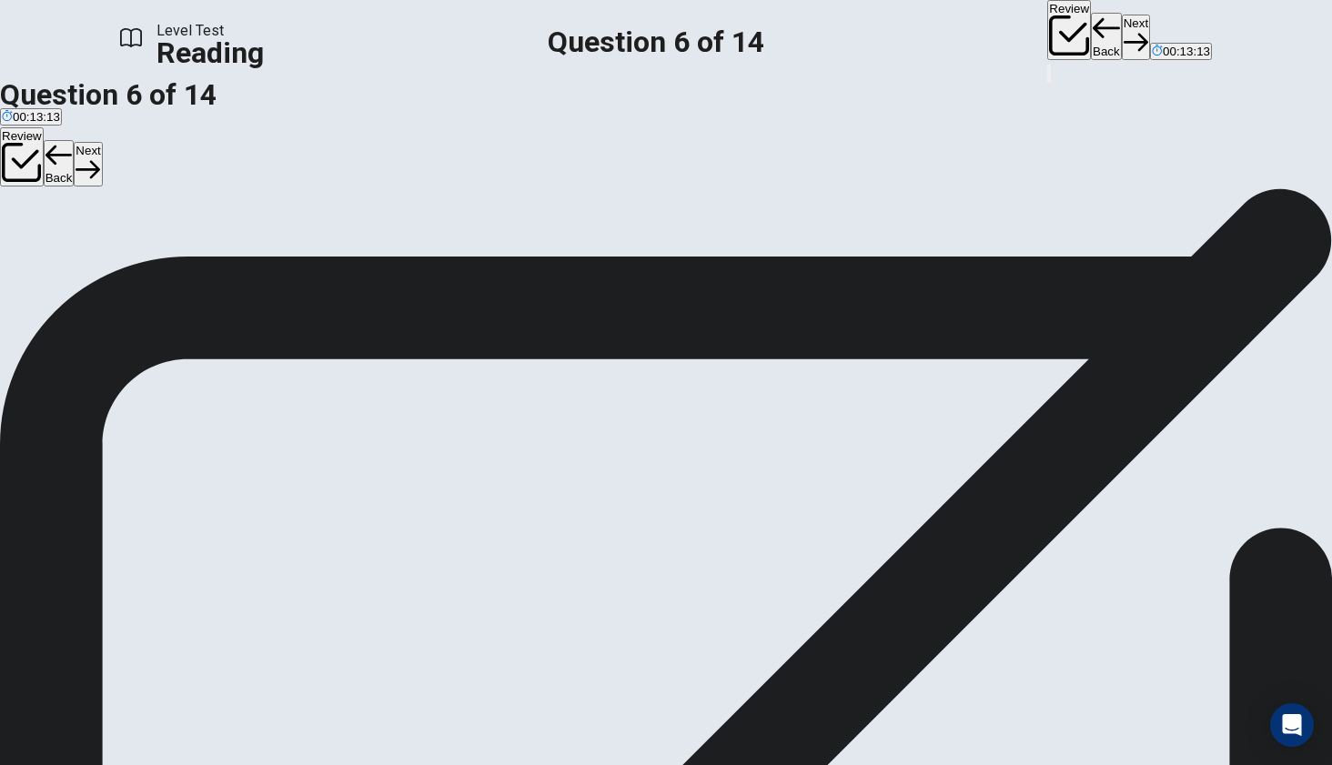
click at [1122, 34] on button "Next" at bounding box center [1136, 37] width 28 height 45
click at [1122, 25] on button "Next" at bounding box center [1136, 37] width 28 height 45
click at [1091, 29] on button "Back" at bounding box center [1106, 36] width 31 height 47
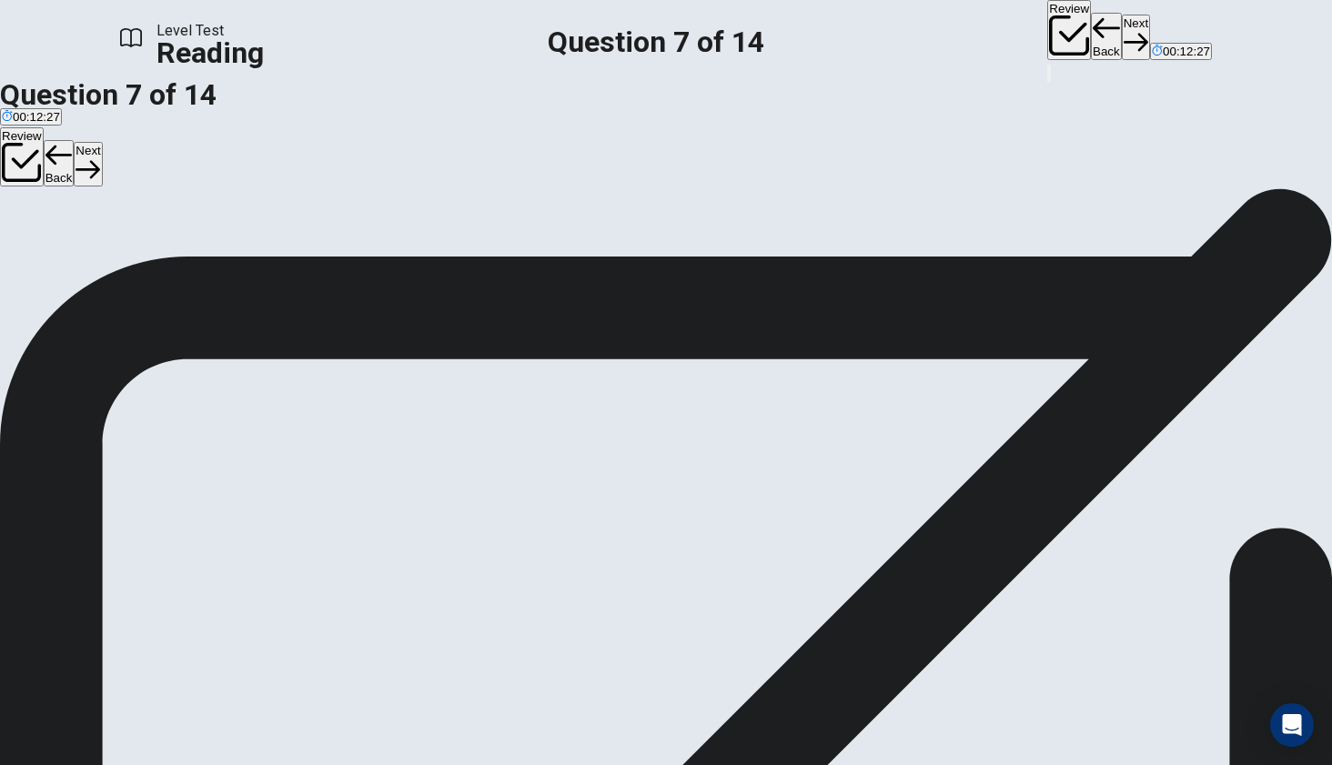
click at [1122, 33] on button "Next" at bounding box center [1136, 37] width 28 height 45
click at [1122, 25] on button "Next" at bounding box center [1136, 37] width 28 height 45
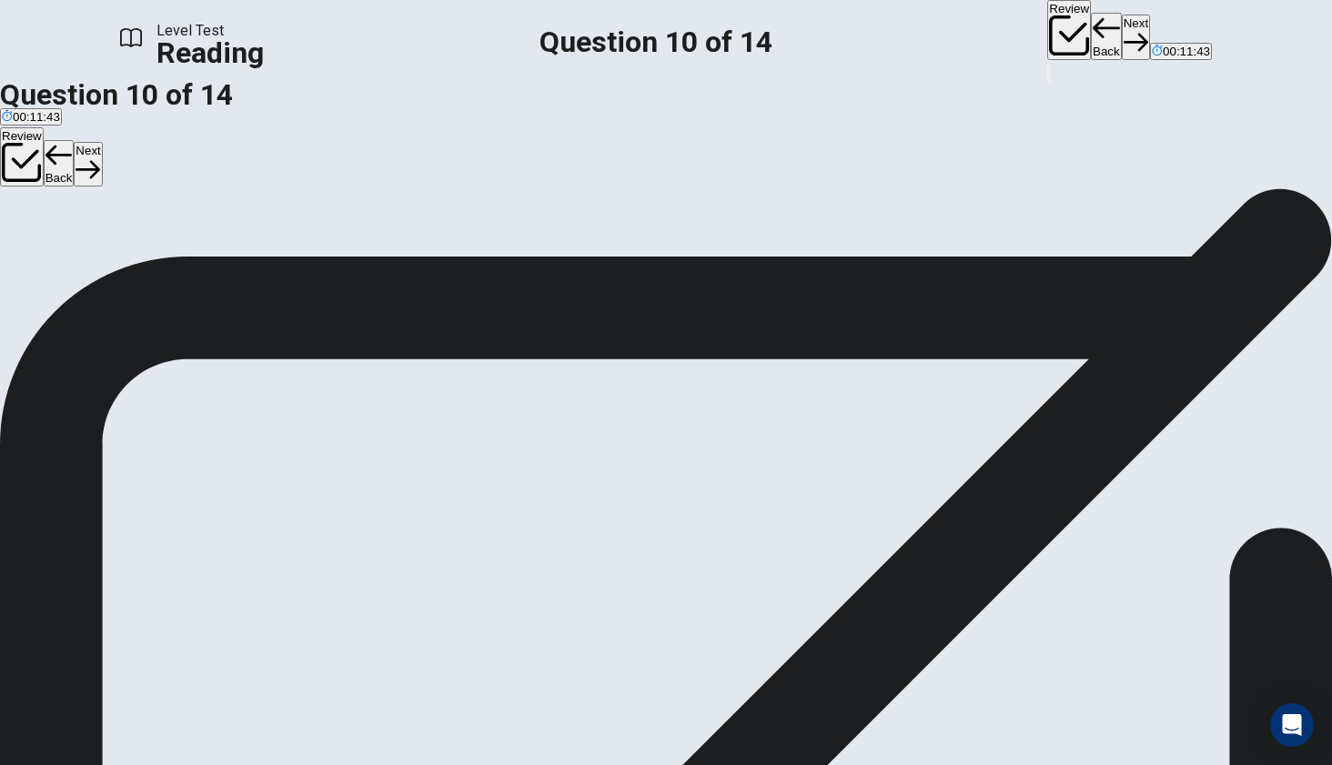
scroll to position [7, 0]
click at [1122, 26] on button "Next" at bounding box center [1136, 37] width 28 height 45
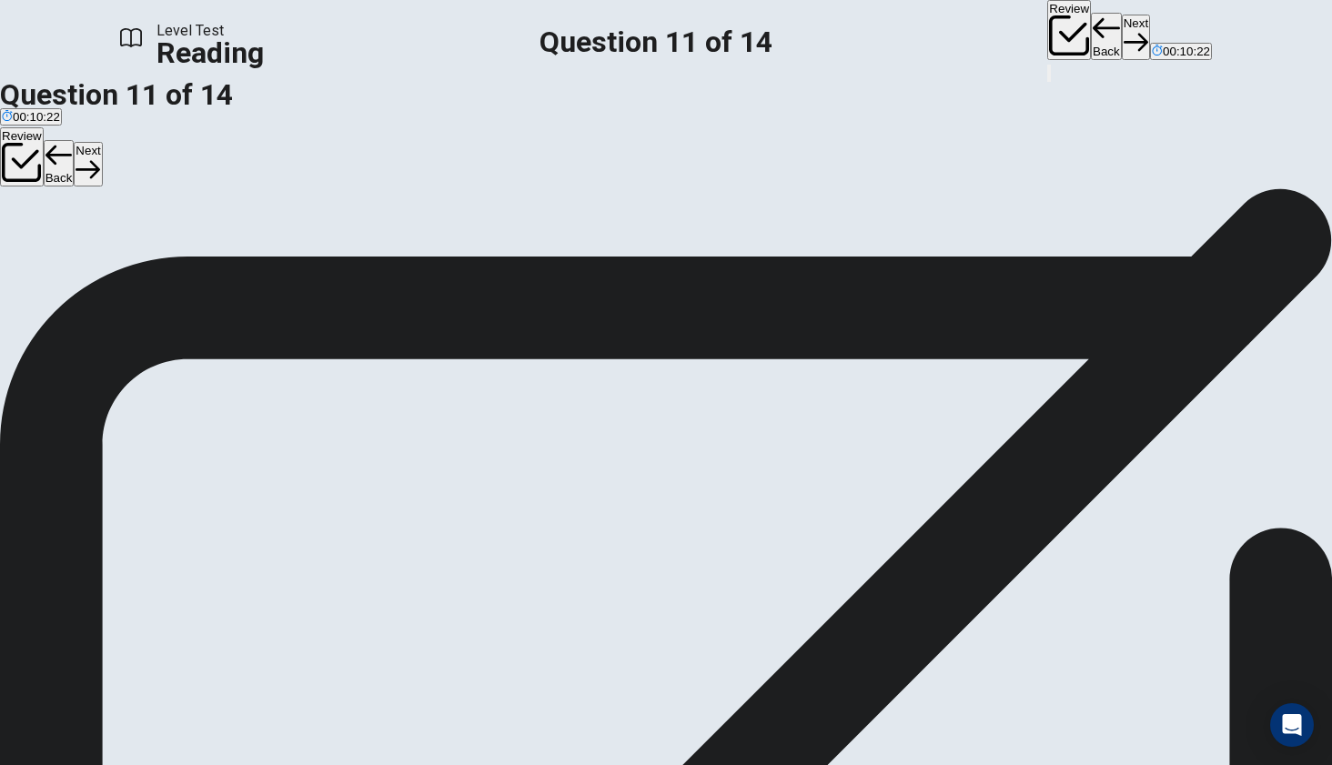
click at [1122, 44] on button "Next" at bounding box center [1136, 37] width 28 height 45
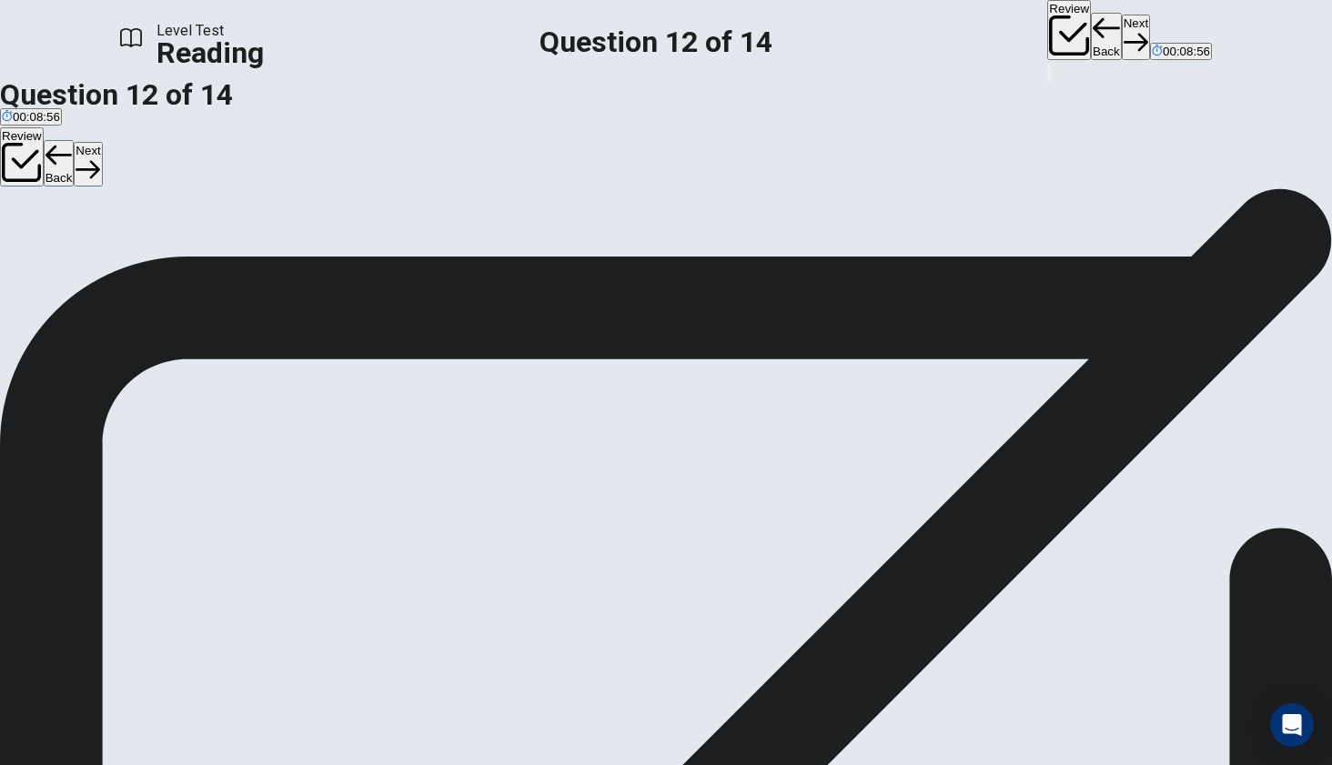
click at [1122, 21] on button "Next" at bounding box center [1136, 37] width 28 height 45
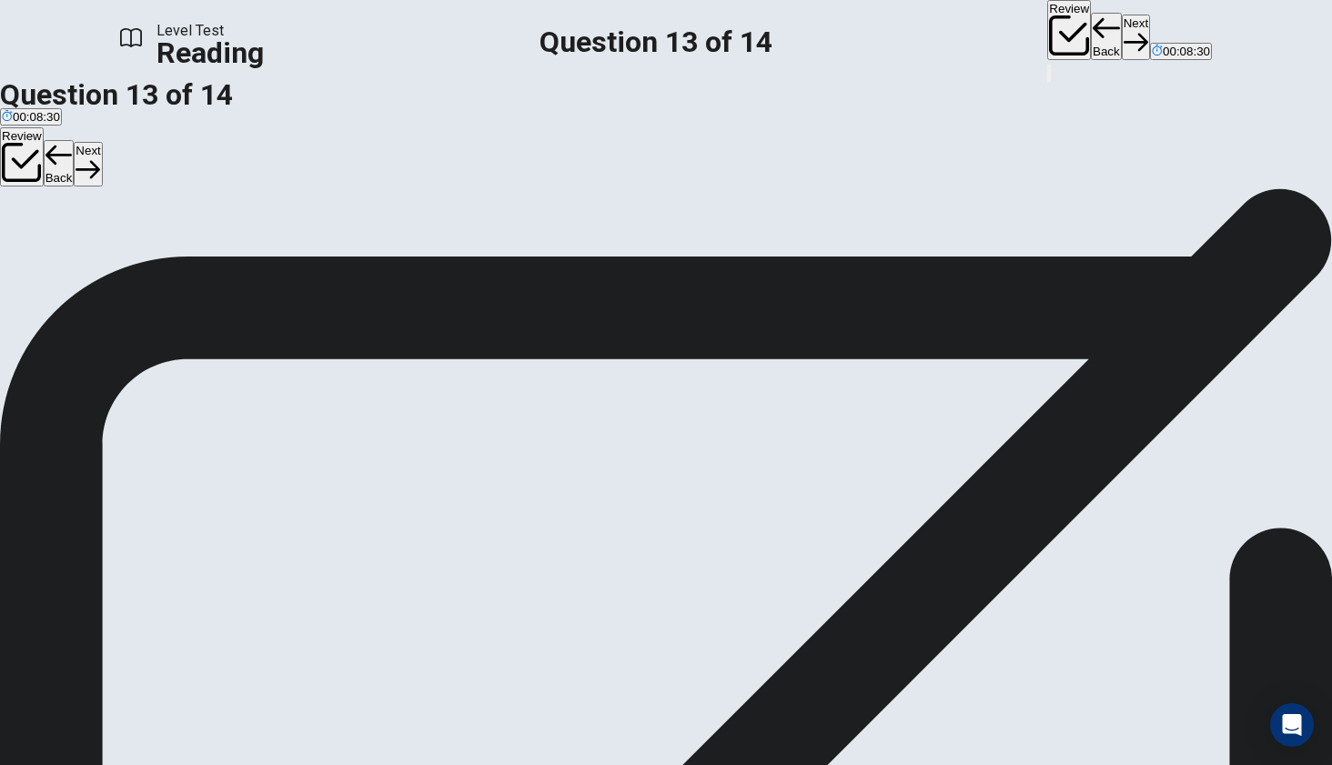
click at [1122, 45] on button "Next" at bounding box center [1136, 37] width 28 height 45
drag, startPoint x: 309, startPoint y: 408, endPoint x: 588, endPoint y: 416, distance: 278.5
drag, startPoint x: 275, startPoint y: 525, endPoint x: 581, endPoint y: 489, distance: 307.9
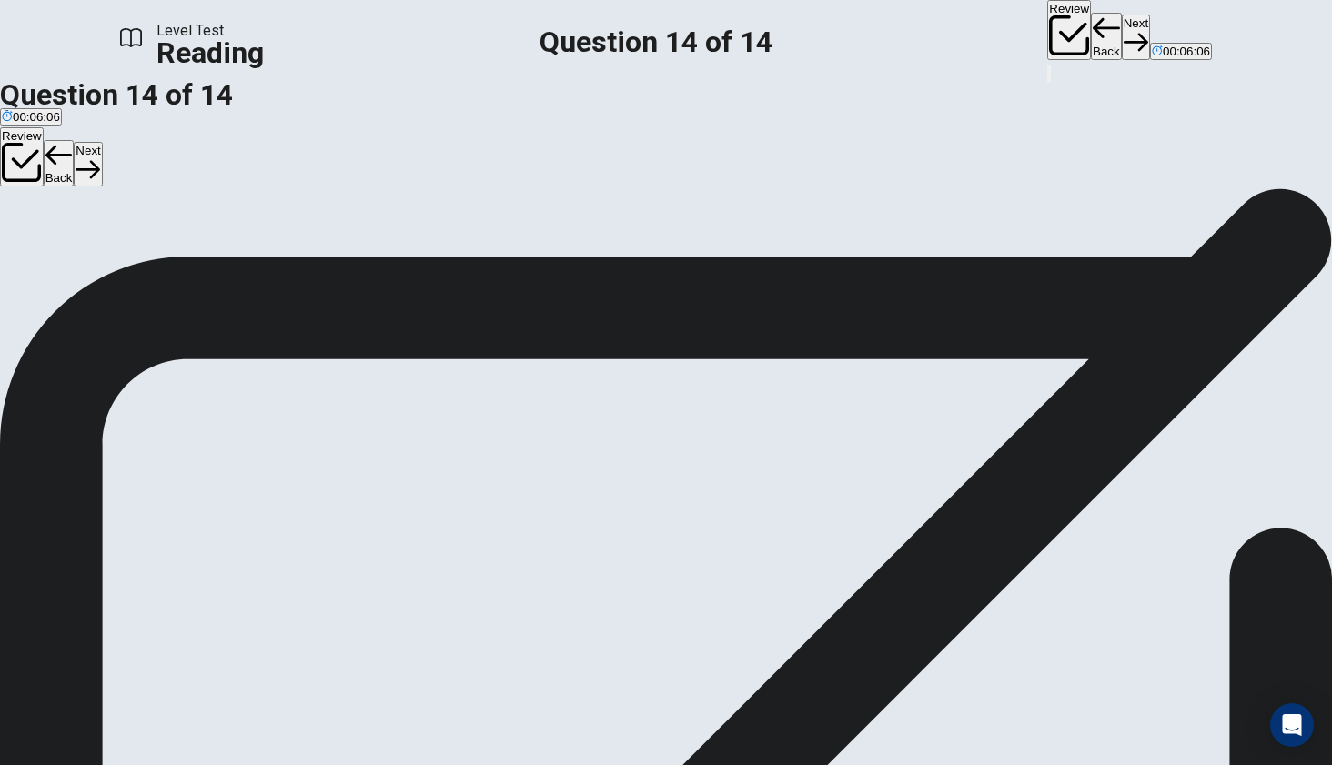
drag, startPoint x: 237, startPoint y: 564, endPoint x: 673, endPoint y: 587, distance: 436.4
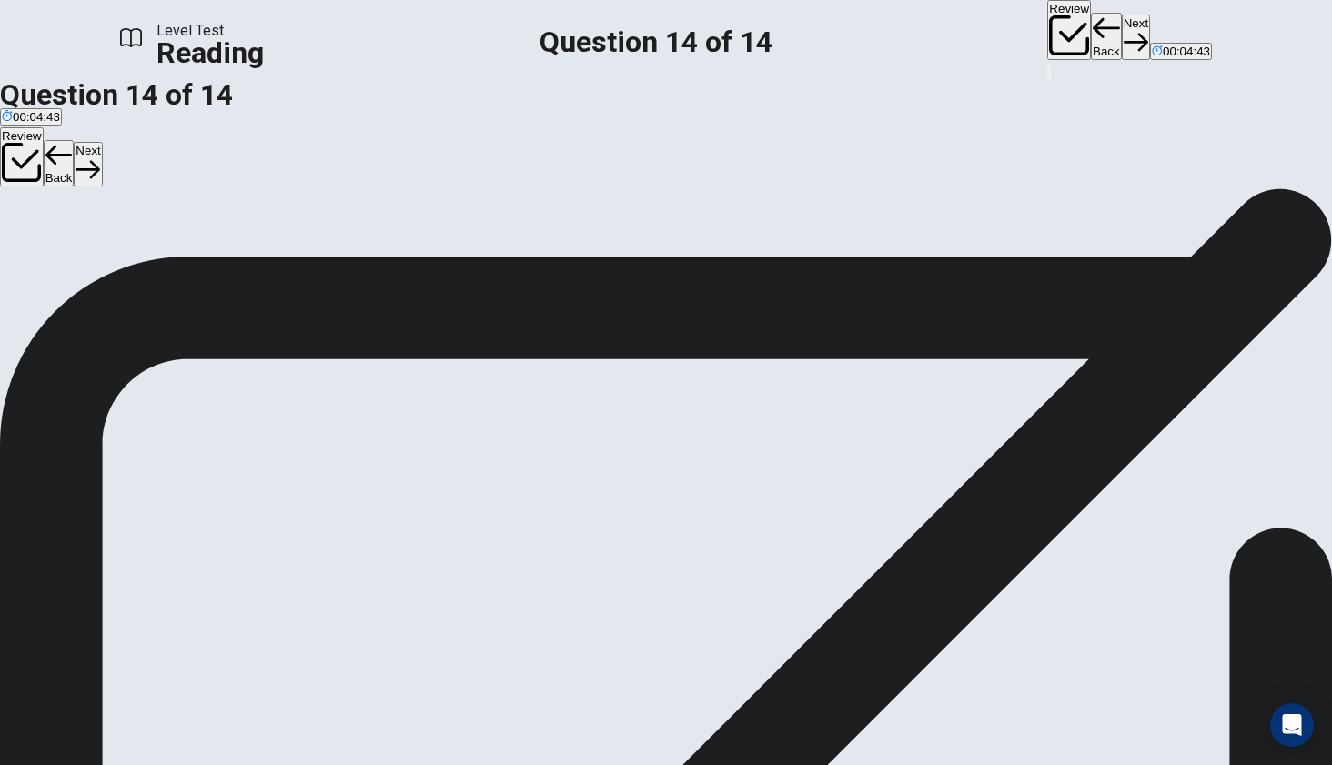
click at [1122, 26] on button "Next" at bounding box center [1136, 37] width 28 height 45
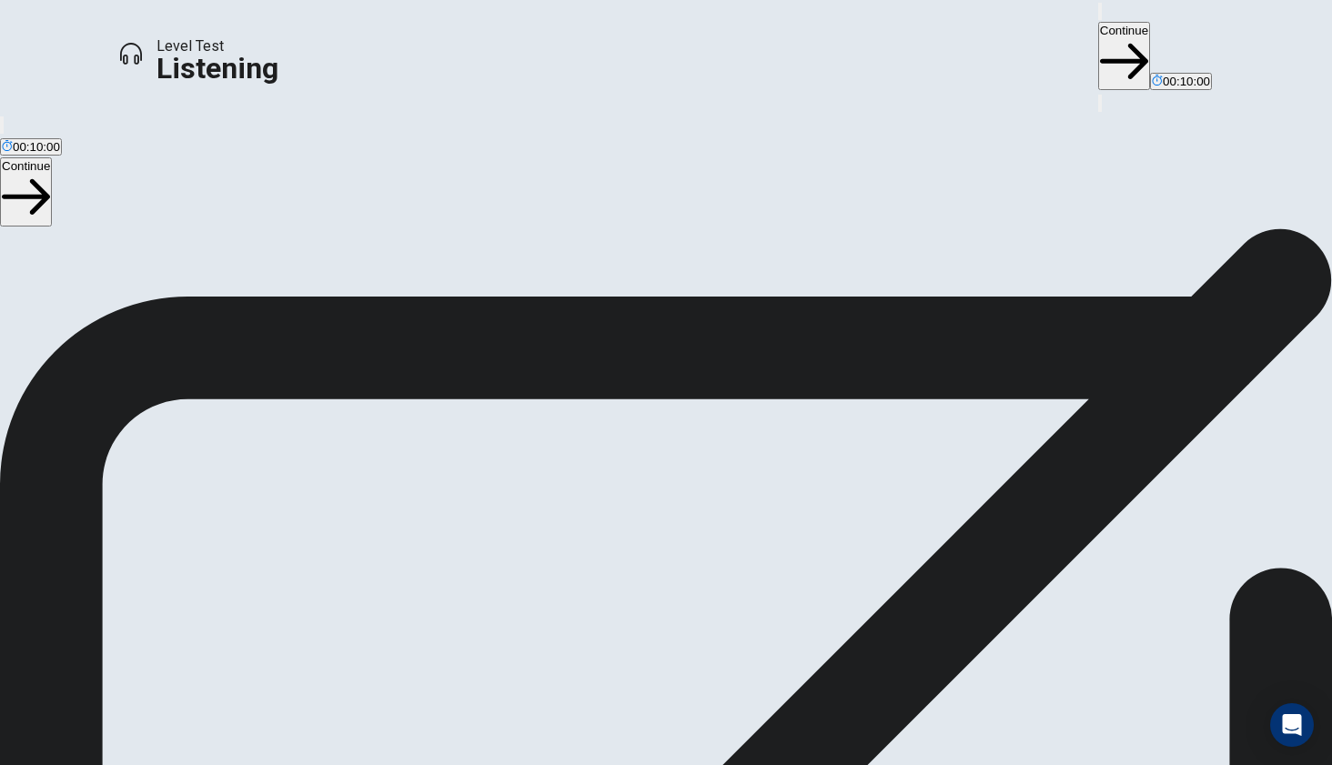
scroll to position [106, 0]
click at [1098, 45] on button "Continue" at bounding box center [1124, 56] width 52 height 68
click at [1098, 25] on button "Continue" at bounding box center [1124, 56] width 52 height 68
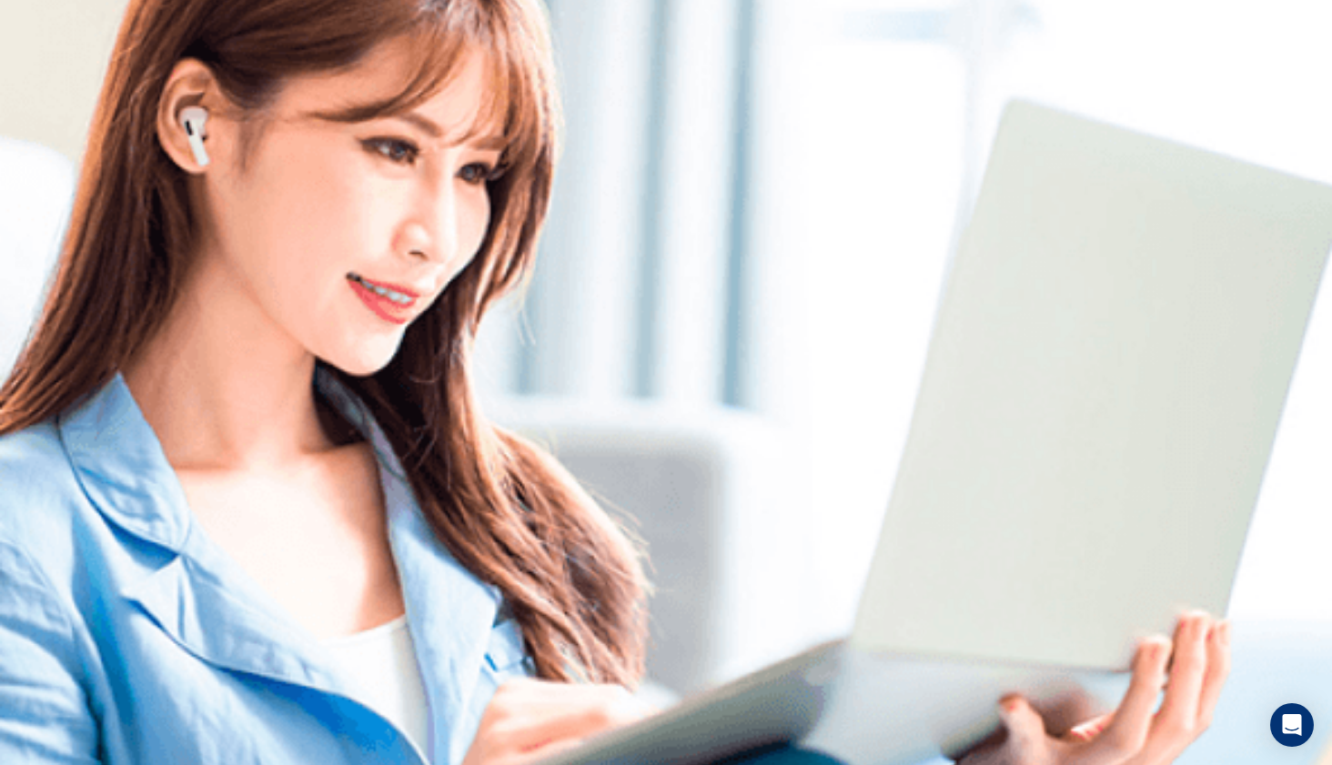
drag, startPoint x: 595, startPoint y: 653, endPoint x: 425, endPoint y: 658, distance: 170.2
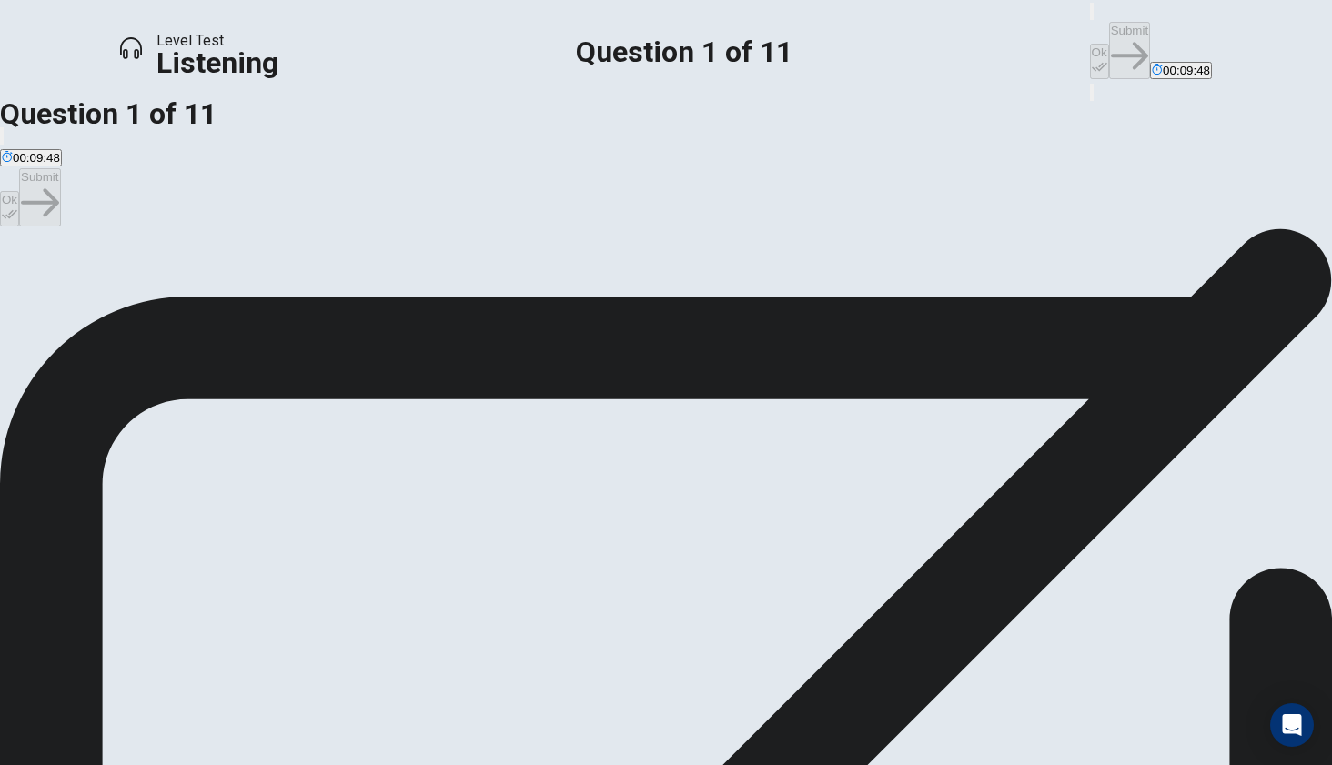
click at [1090, 20] on button "button" at bounding box center [1092, 11] width 4 height 17
click at [1092, 15] on icon "button" at bounding box center [1092, 15] width 0 height 0
click at [1090, 44] on button "Ok" at bounding box center [1099, 61] width 19 height 35
click at [1109, 22] on button "Submit" at bounding box center [1129, 50] width 41 height 57
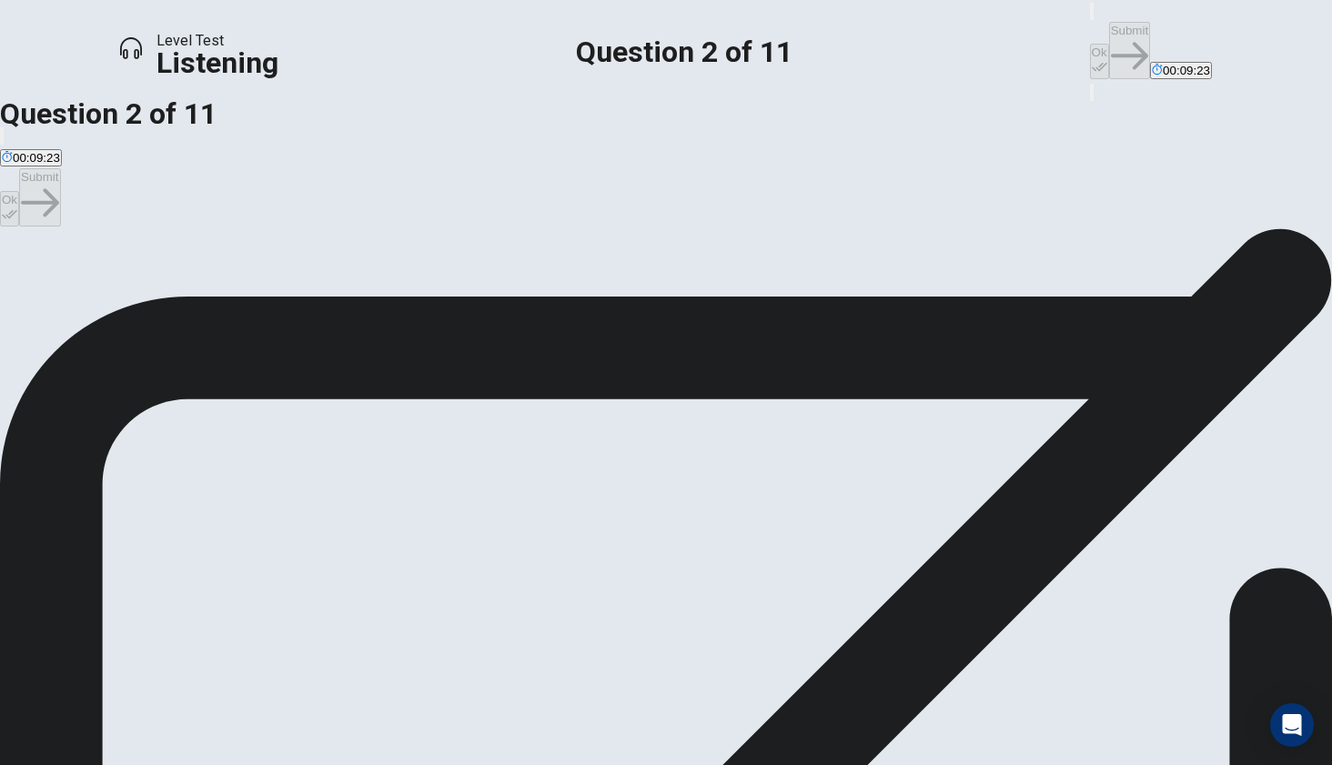
click at [1090, 44] on button "Ok" at bounding box center [1099, 61] width 19 height 35
click at [1109, 33] on button "Submit" at bounding box center [1129, 50] width 41 height 57
click at [1092, 59] on icon "button" at bounding box center [1099, 66] width 15 height 15
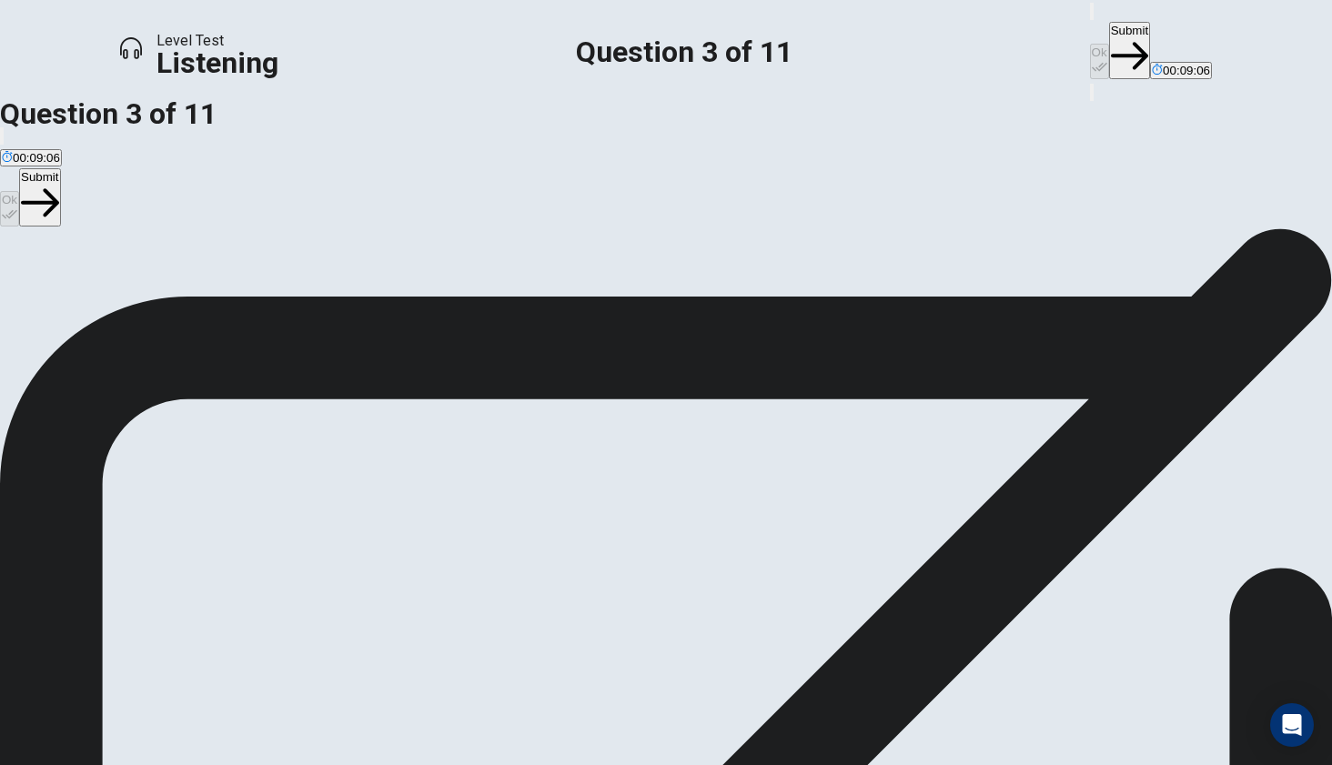
click at [1109, 38] on button "Submit" at bounding box center [1129, 50] width 41 height 57
click at [1090, 20] on button "button" at bounding box center [1092, 11] width 4 height 17
click at [1092, 15] on icon "button" at bounding box center [1092, 15] width 0 height 0
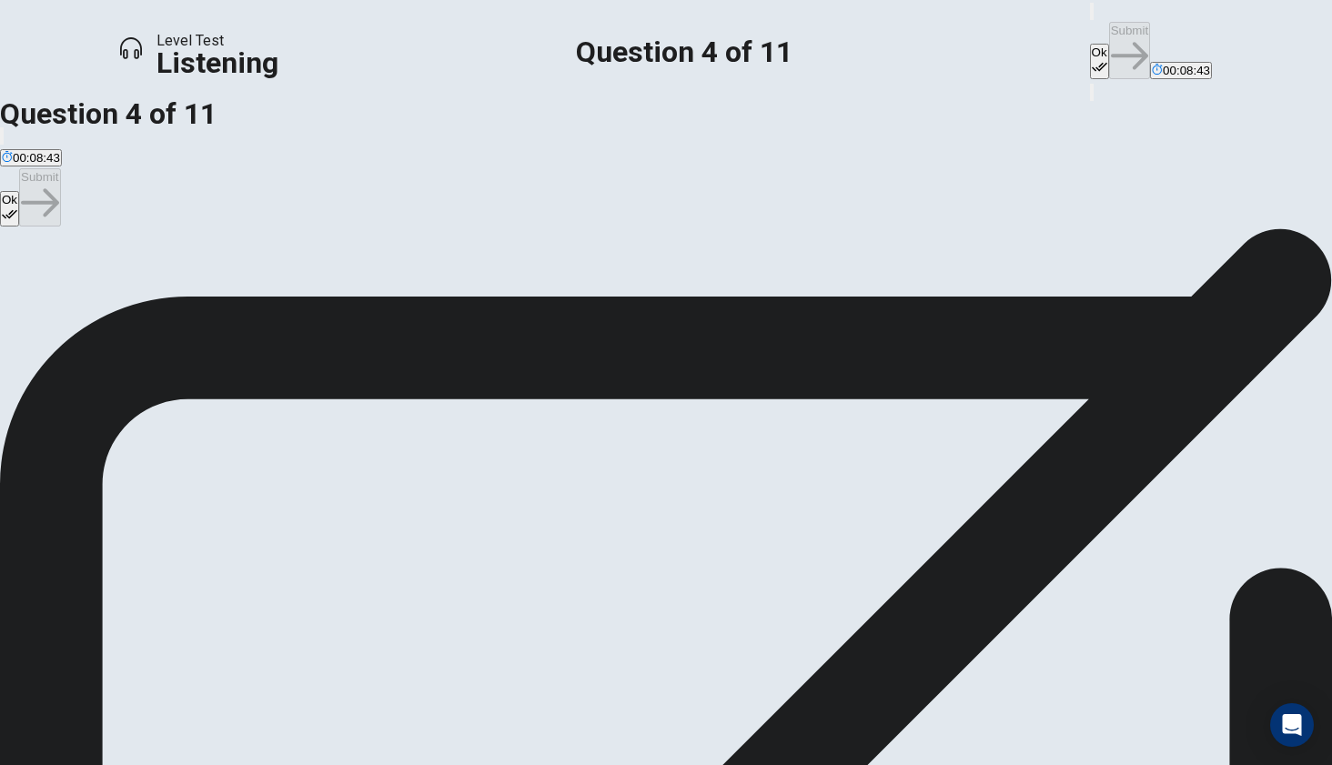
click at [576, 63] on div at bounding box center [684, 63] width 217 height 0
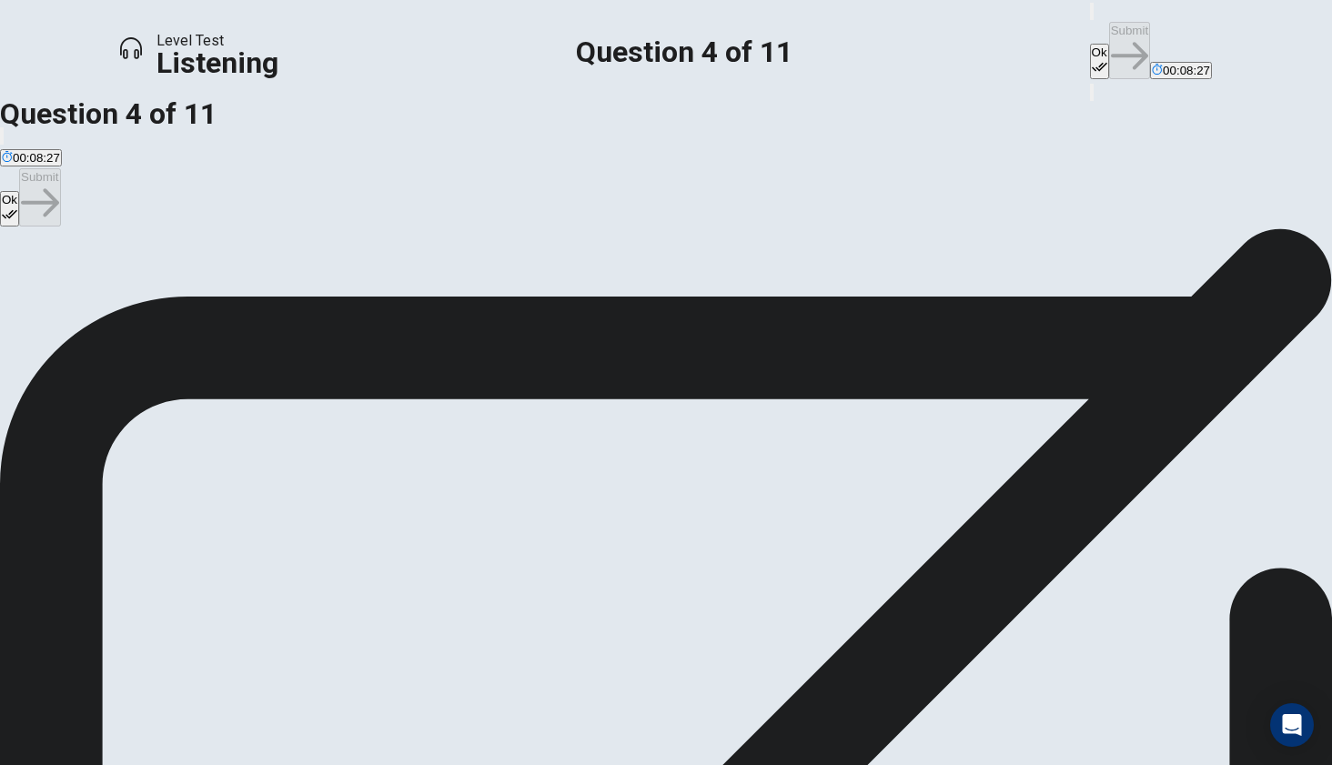
click at [1090, 44] on button "Ok" at bounding box center [1099, 61] width 19 height 35
click at [1109, 35] on button "Submit" at bounding box center [1129, 50] width 41 height 57
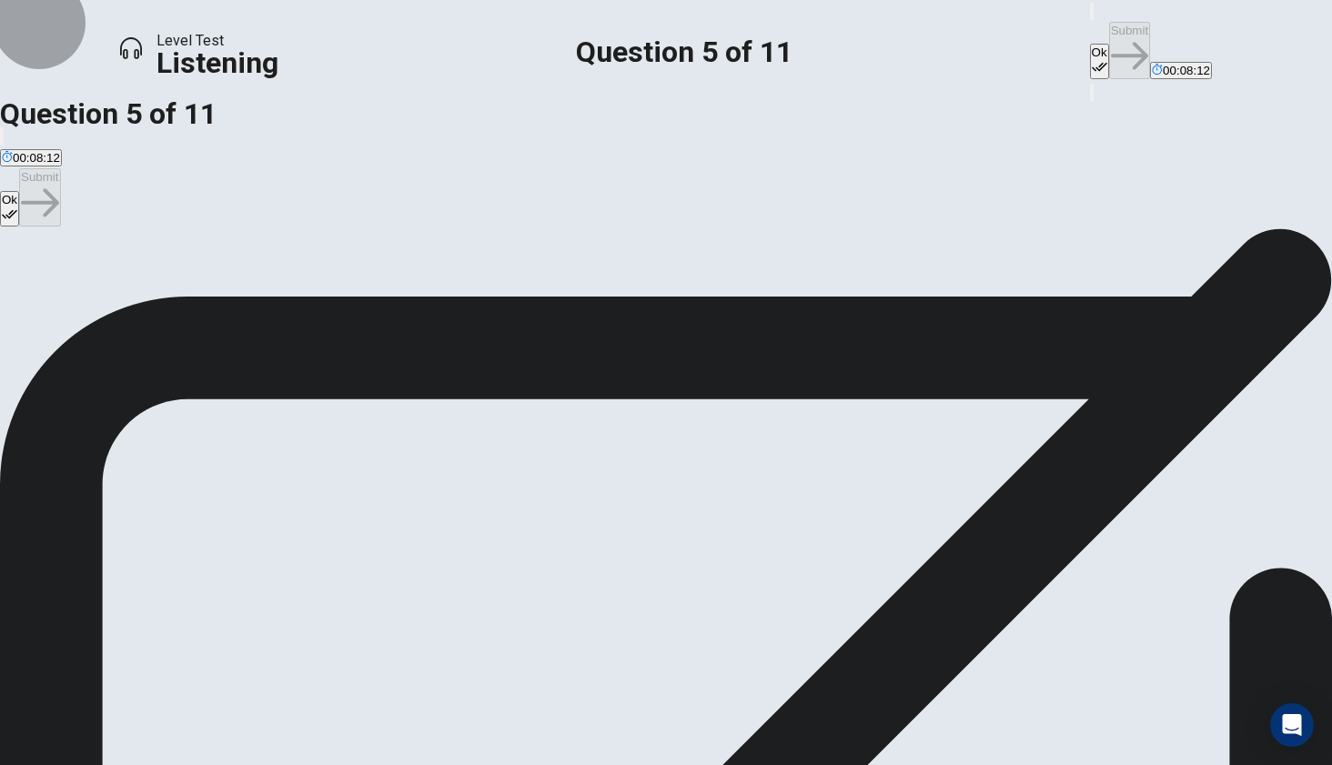
click at [1092, 59] on icon "button" at bounding box center [1099, 66] width 15 height 15
click at [1109, 37] on button "Submit" at bounding box center [1129, 50] width 41 height 57
click at [1092, 59] on icon "button" at bounding box center [1099, 66] width 15 height 15
click at [1109, 39] on button "Submit" at bounding box center [1129, 50] width 41 height 57
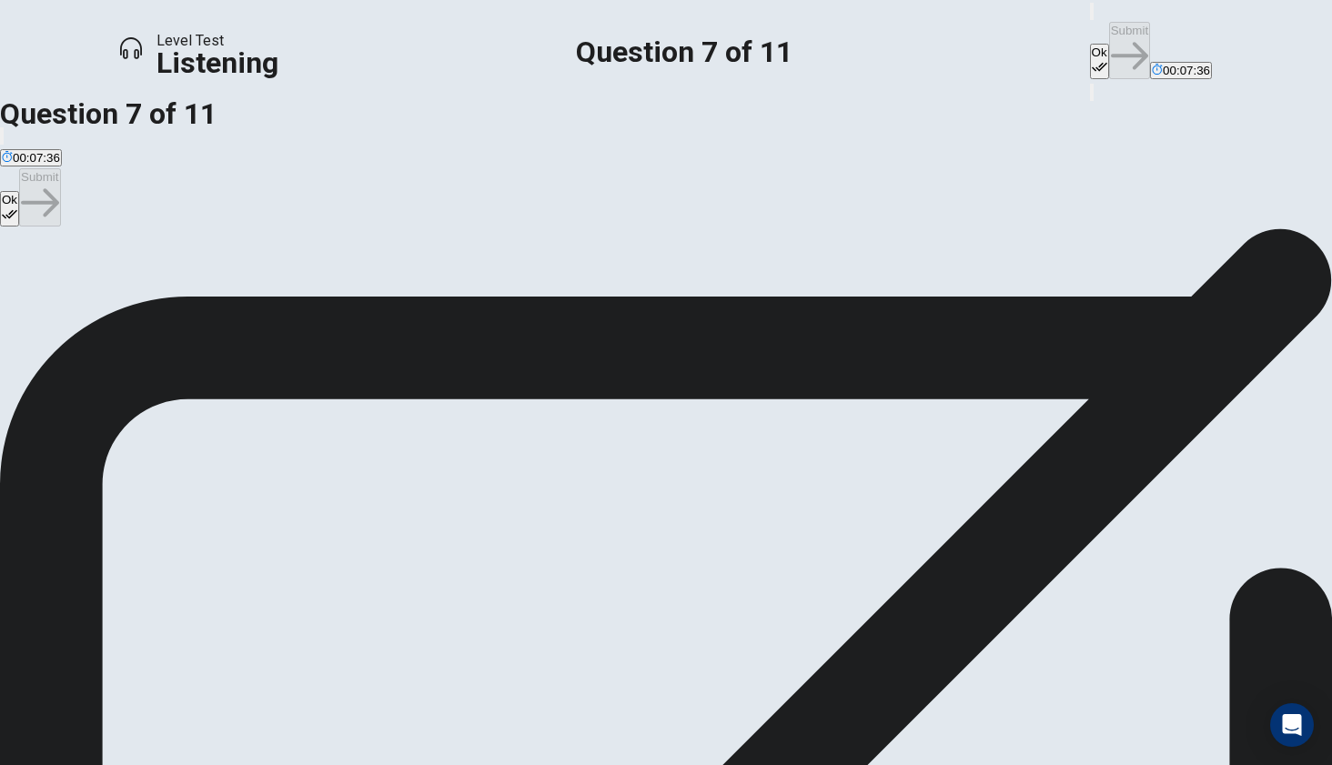
click at [1090, 44] on button "Ok" at bounding box center [1099, 61] width 19 height 35
click at [1109, 28] on button "Submit" at bounding box center [1129, 50] width 41 height 57
click at [1090, 44] on button "Ok" at bounding box center [1099, 61] width 19 height 35
click at [1109, 28] on button "Submit" at bounding box center [1129, 50] width 41 height 57
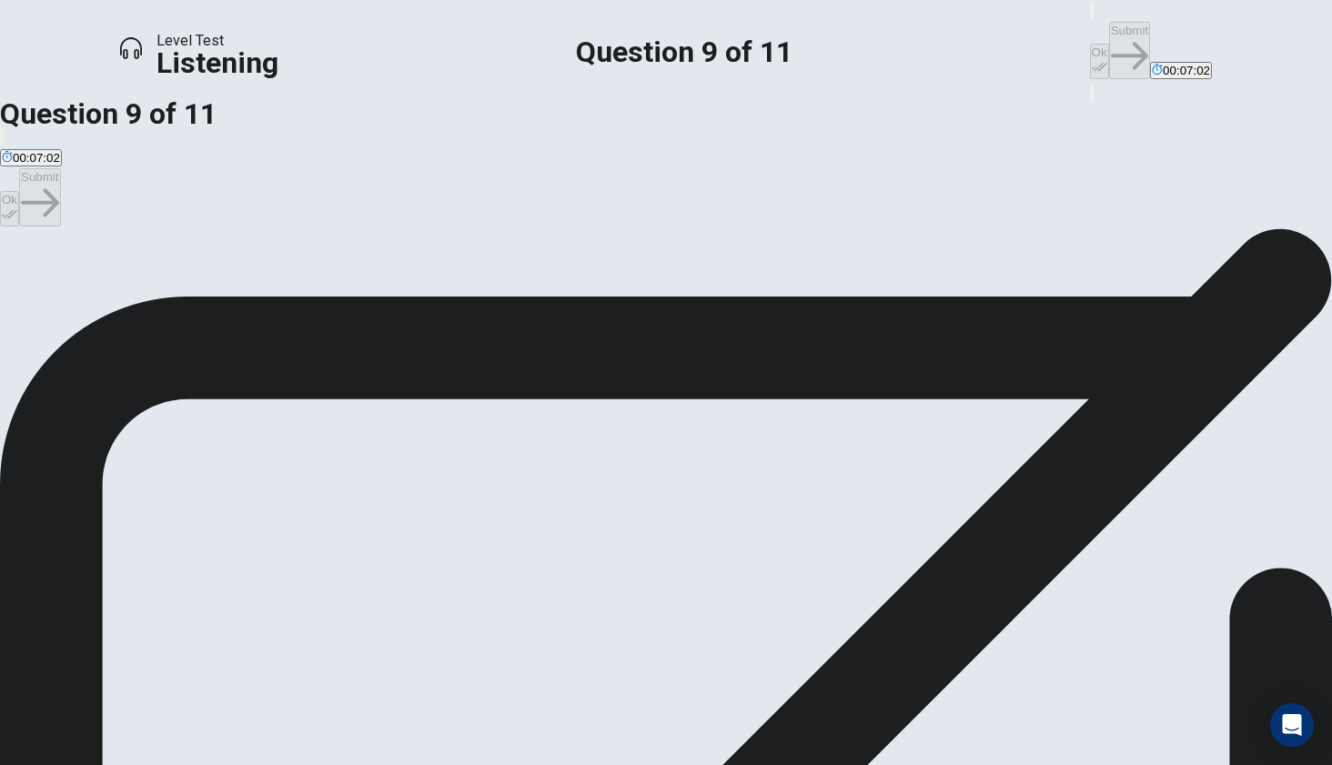
click at [1090, 44] on button "Ok" at bounding box center [1099, 61] width 19 height 35
click at [1109, 32] on button "Submit" at bounding box center [1129, 50] width 41 height 57
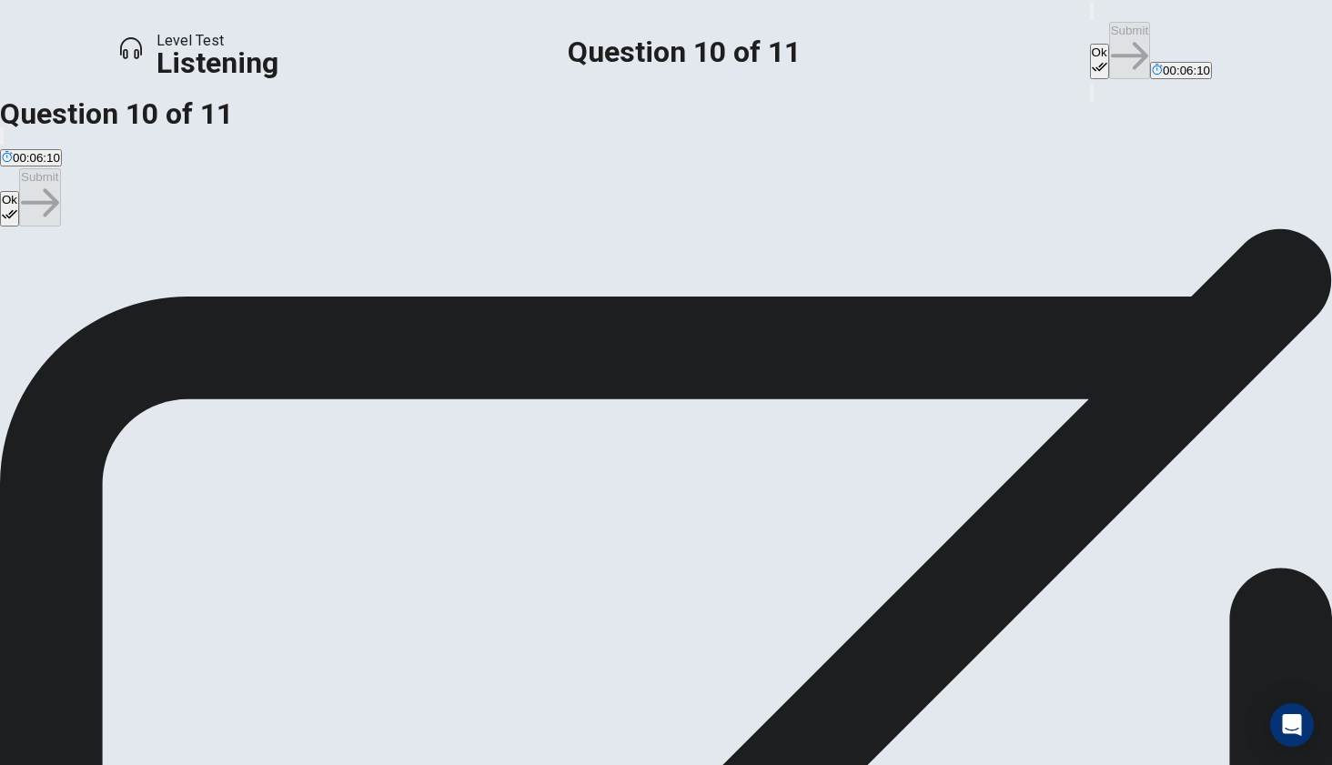
click at [1090, 44] on button "Ok" at bounding box center [1099, 61] width 19 height 35
click at [1109, 43] on button "Submit" at bounding box center [1129, 50] width 41 height 57
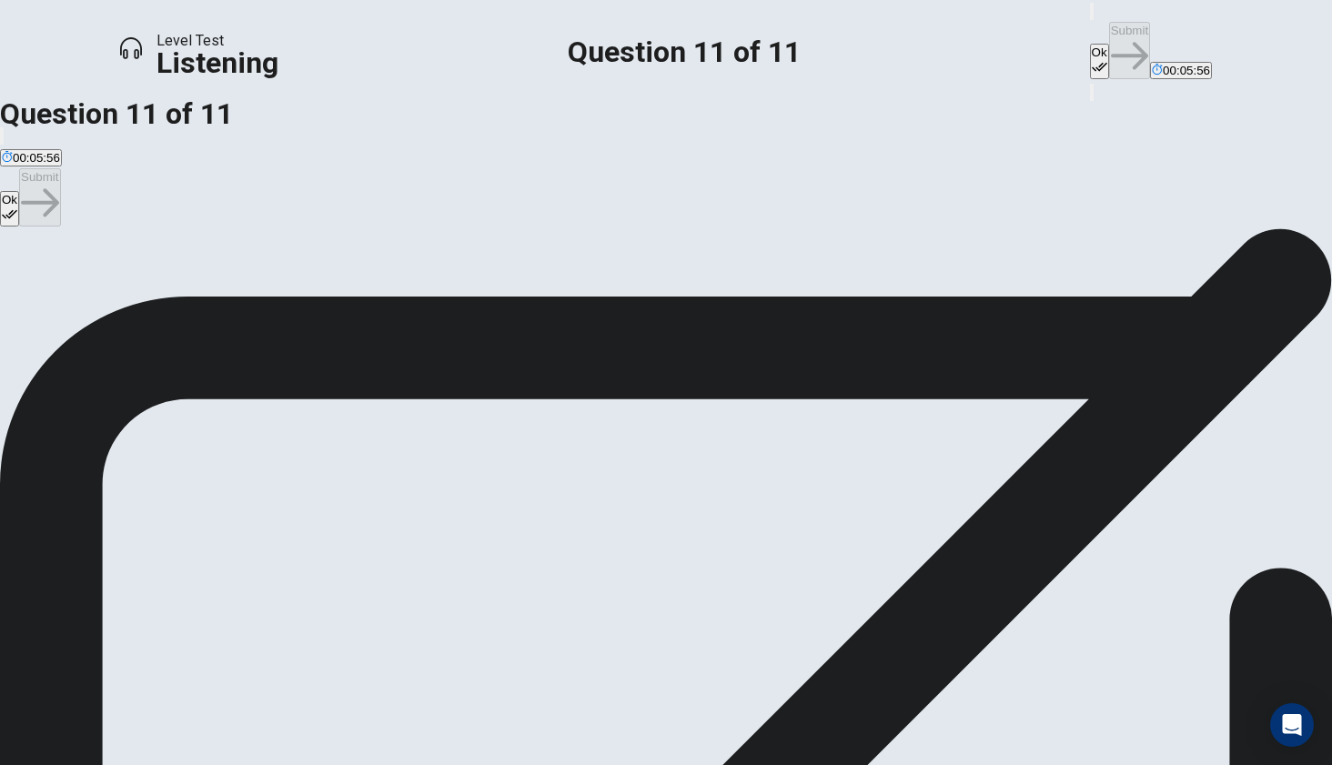
click at [1090, 44] on button "Ok" at bounding box center [1099, 61] width 19 height 35
click at [1109, 22] on button "Submit" at bounding box center [1129, 50] width 41 height 57
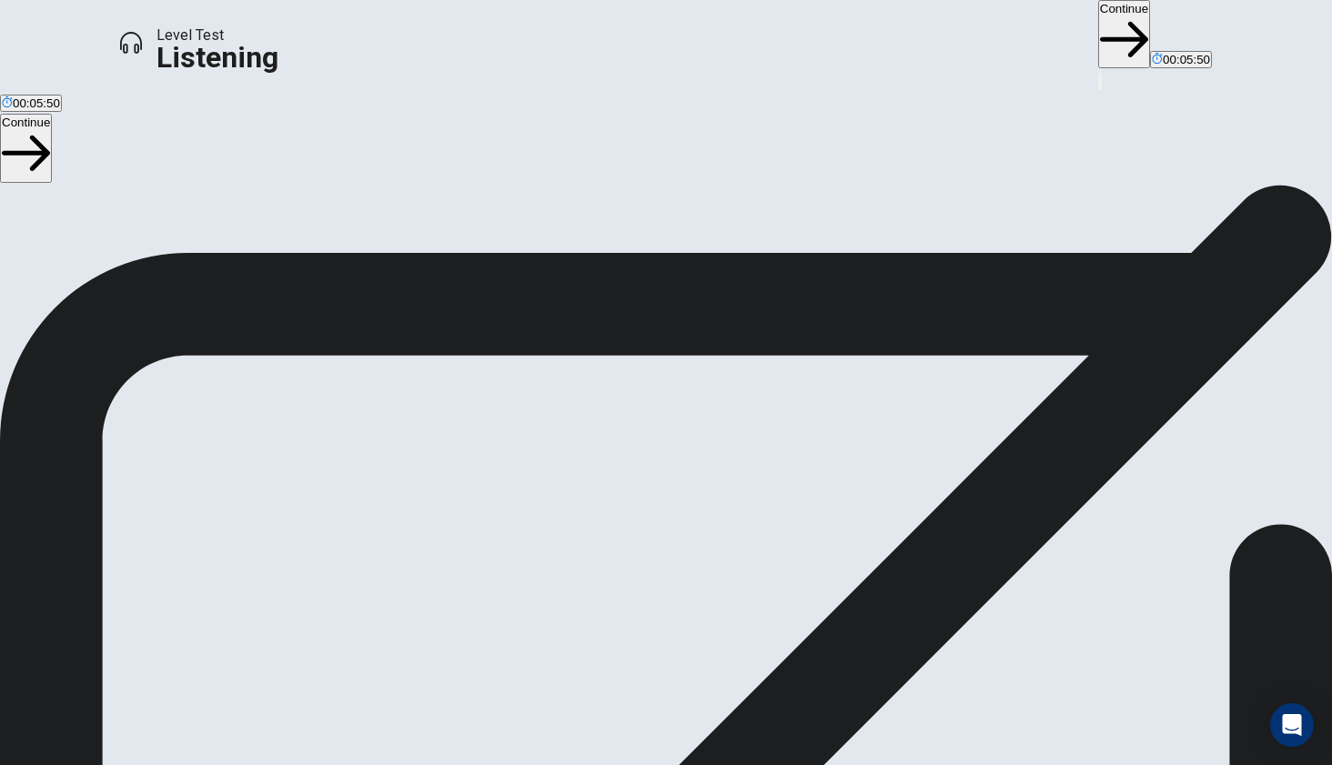
click at [1098, 34] on button "Continue" at bounding box center [1124, 34] width 52 height 68
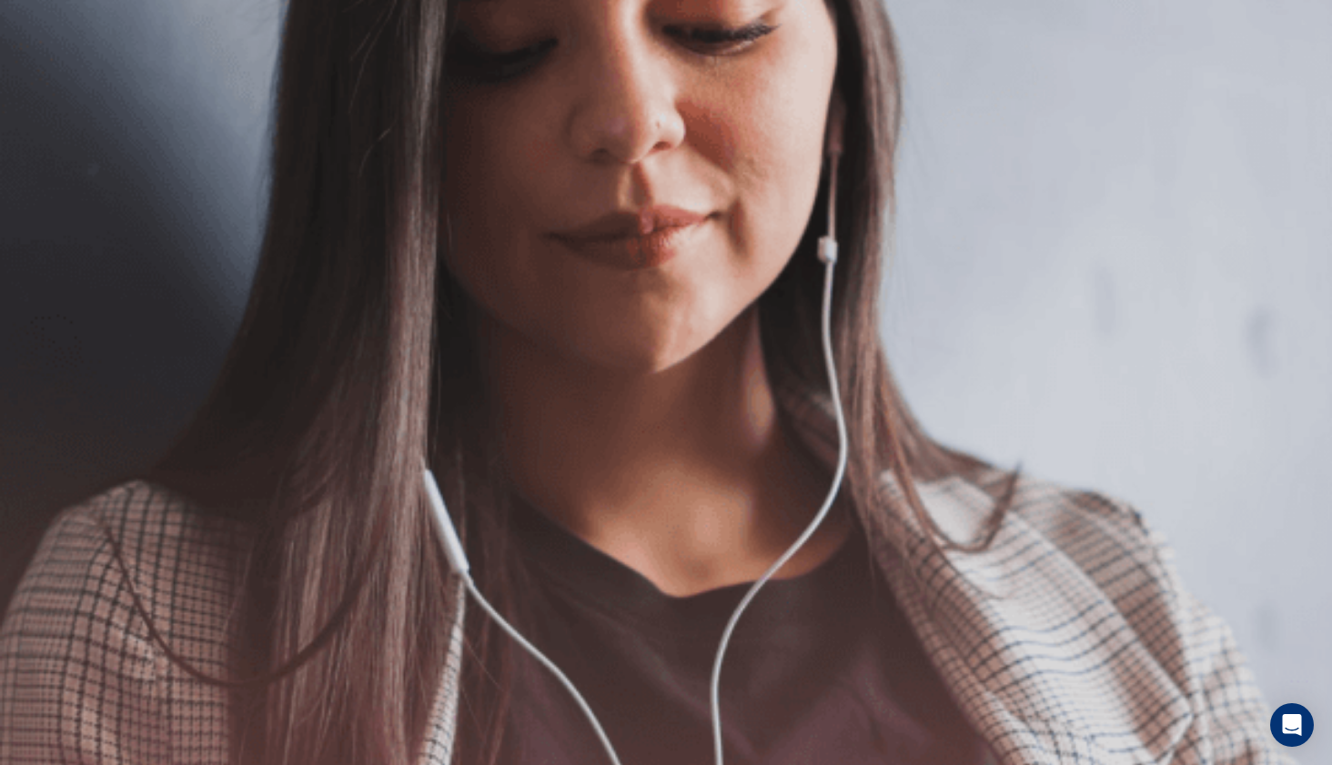
click at [1160, 22] on button "Continue" at bounding box center [1186, 56] width 52 height 68
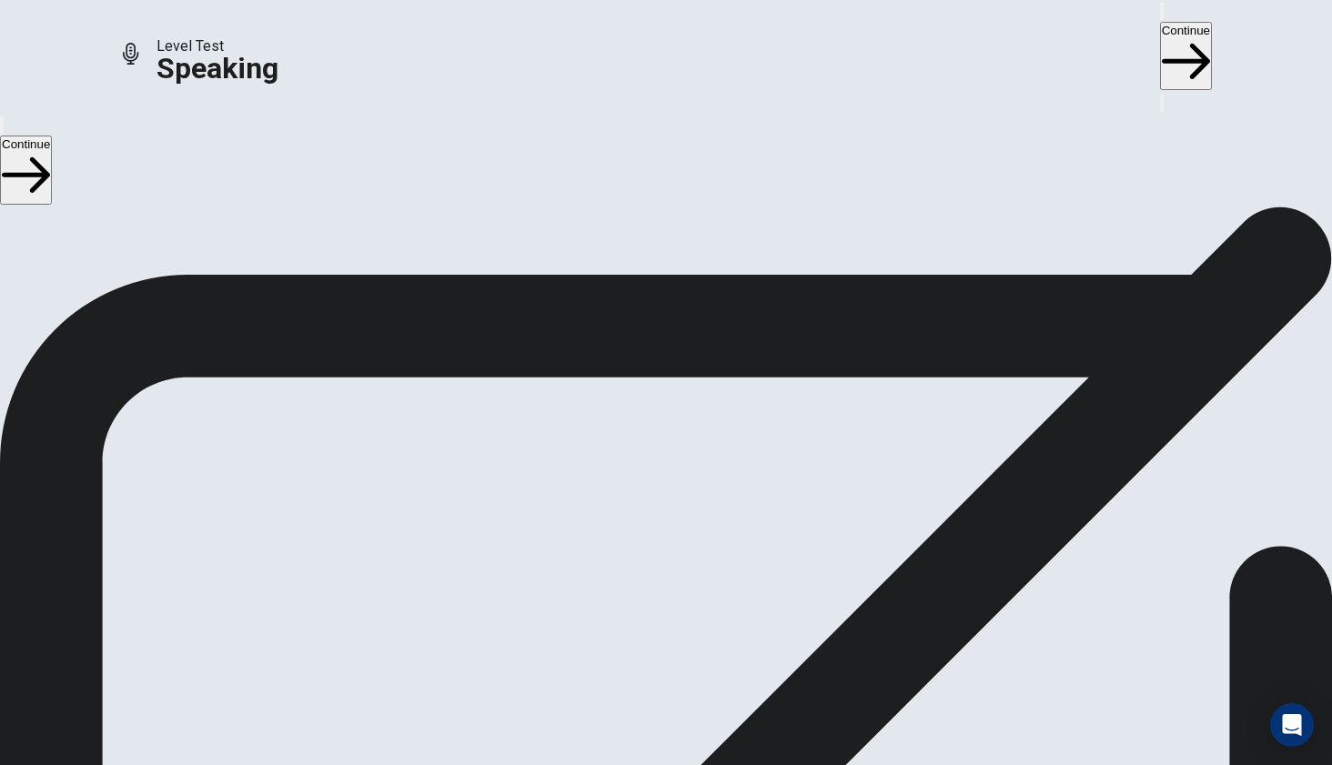
click at [1160, 32] on button "Continue" at bounding box center [1186, 56] width 52 height 68
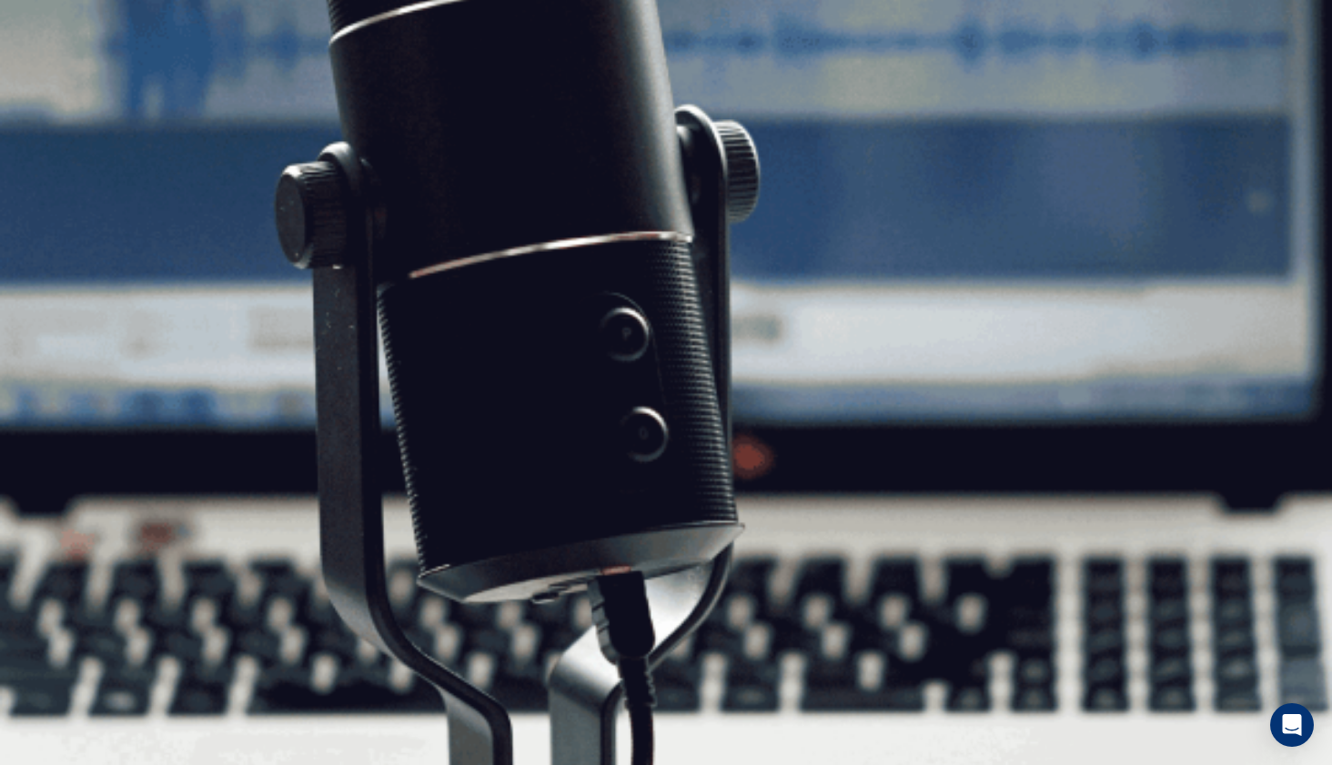
scroll to position [151, 0]
click at [1160, 40] on button "Continue" at bounding box center [1186, 56] width 52 height 68
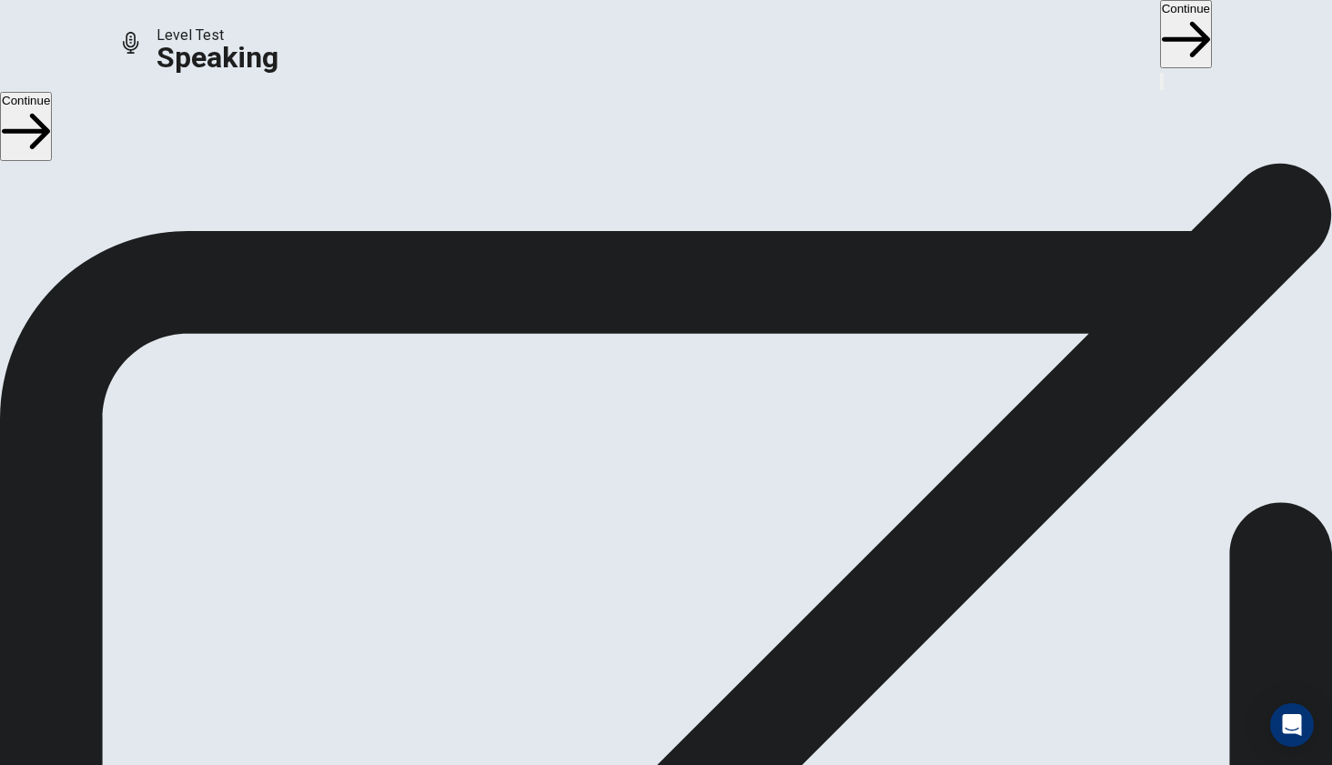
scroll to position [0, 0]
click at [1164, 73] on button "button" at bounding box center [1162, 81] width 4 height 17
click at [1160, 42] on button "Continue" at bounding box center [1186, 34] width 52 height 68
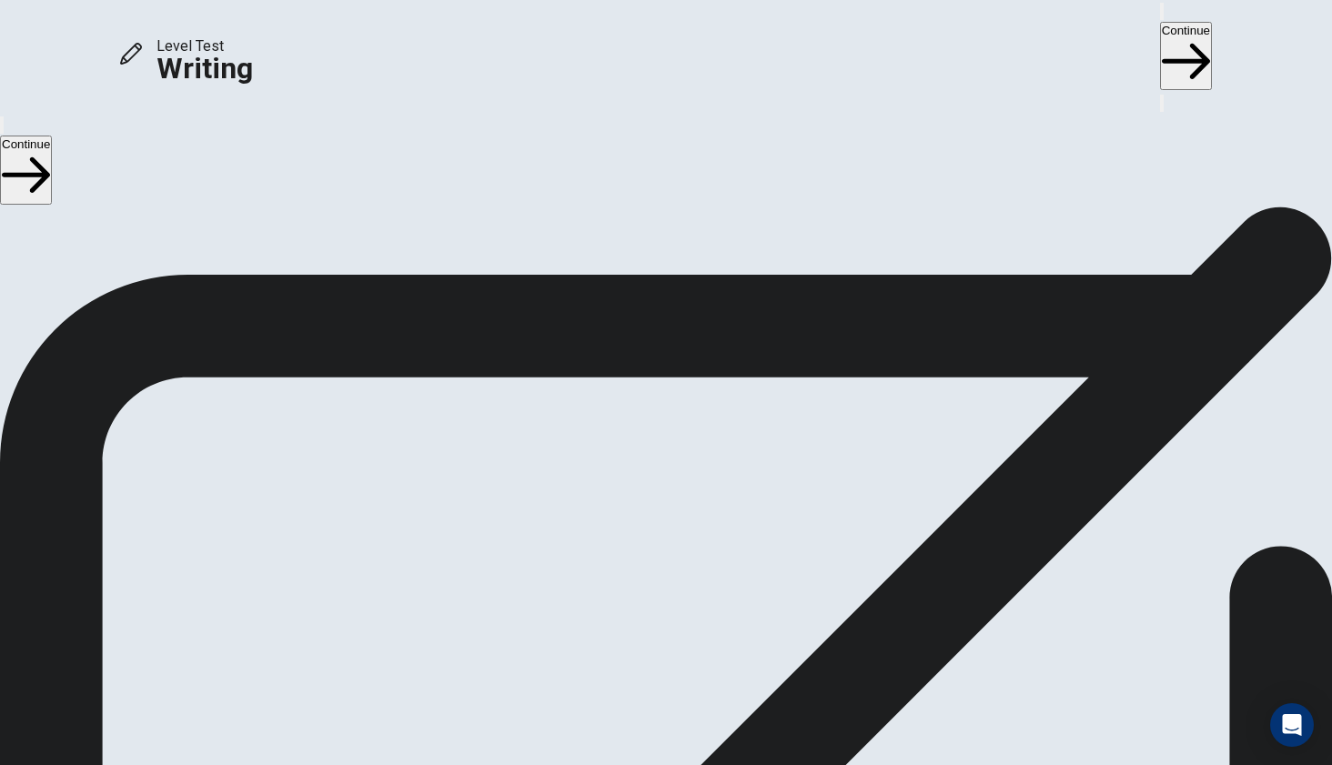
click at [1160, 33] on button "Continue" at bounding box center [1186, 56] width 52 height 68
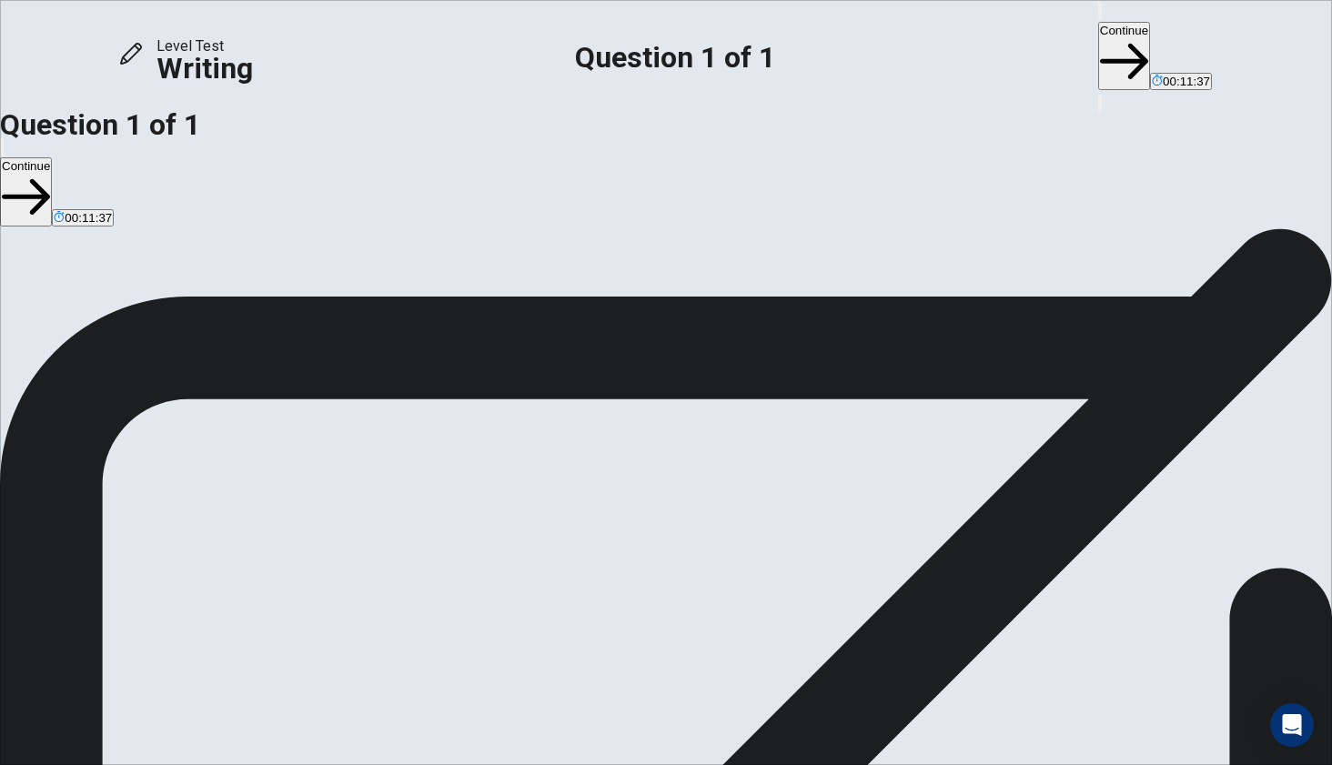
type textarea "**********"
click at [1098, 38] on button "Continue" at bounding box center [1124, 56] width 52 height 68
